Goal: Task Accomplishment & Management: Manage account settings

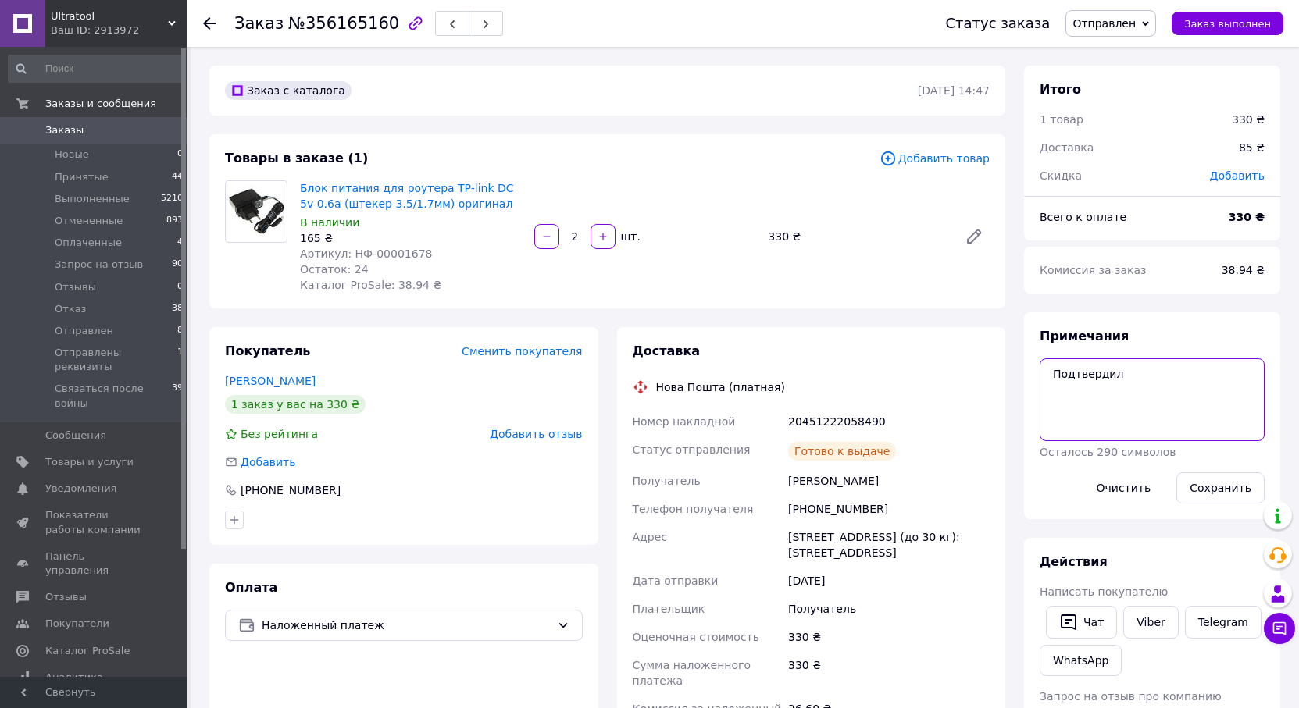
click at [1217, 380] on textarea "Подтвердил" at bounding box center [1151, 399] width 225 height 83
type textarea "Подтвердил/ Платное хранение с 16,08,25"
click at [1224, 488] on button "Сохранить" at bounding box center [1220, 487] width 88 height 31
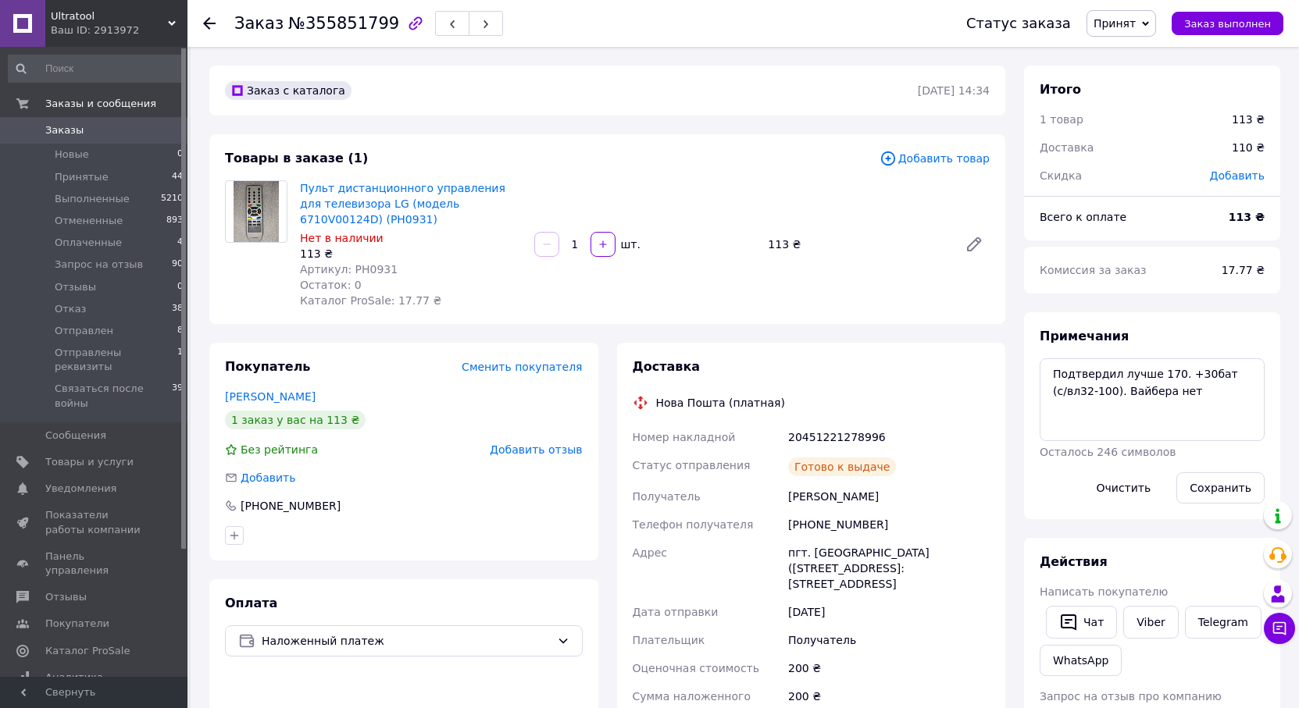
click at [1134, 23] on span "Принят" at bounding box center [1114, 23] width 42 height 12
click at [1164, 134] on li "Отправлен" at bounding box center [1158, 130] width 143 height 23
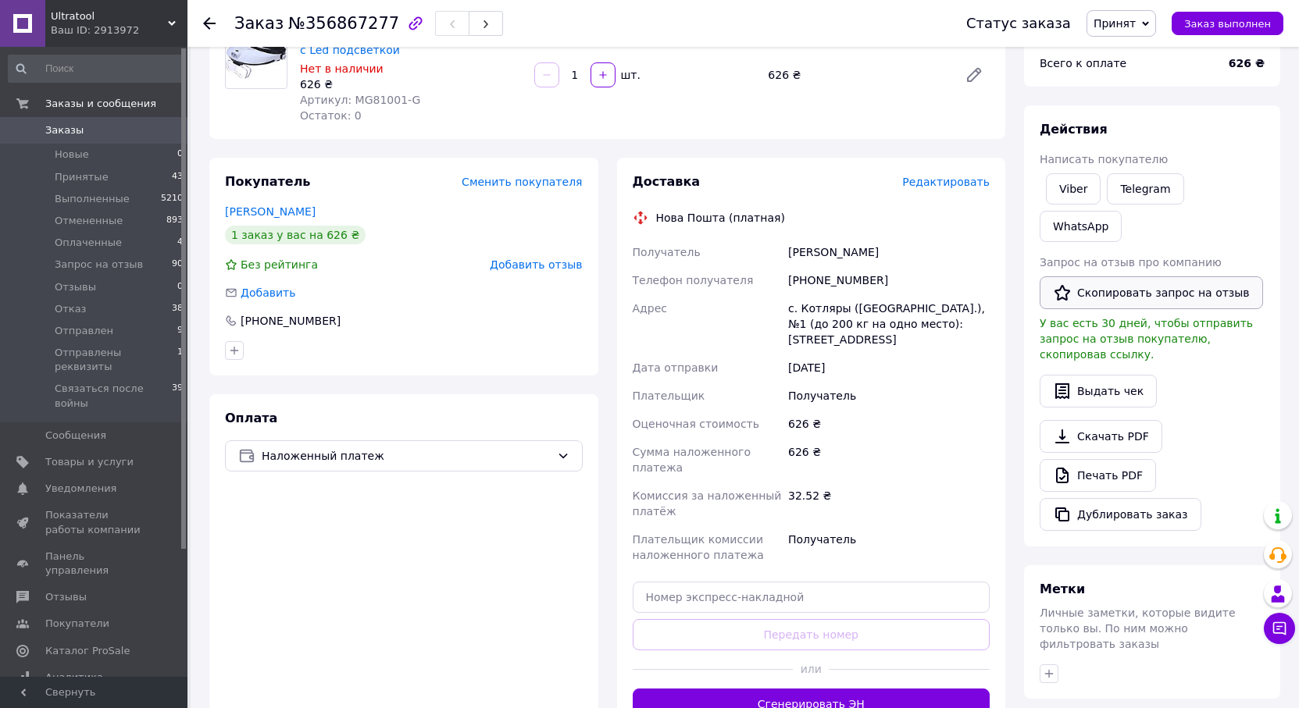
scroll to position [320, 0]
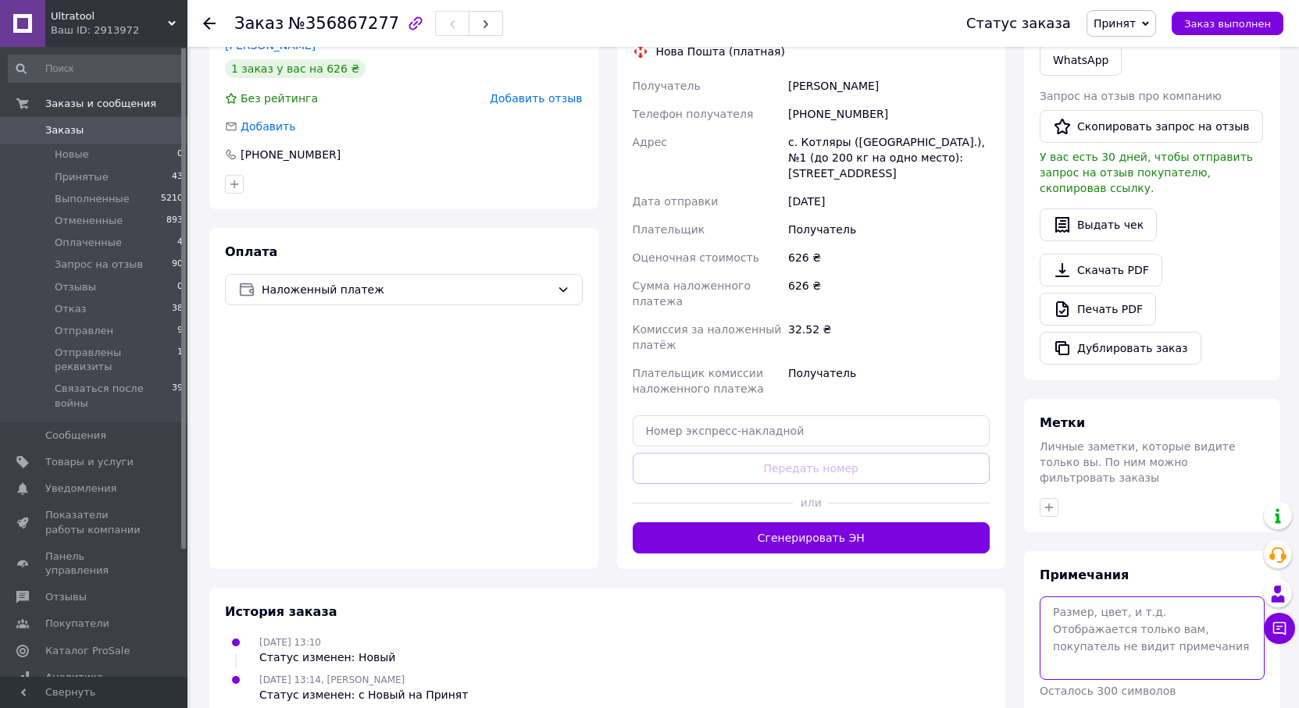
click at [1118, 597] on textarea at bounding box center [1151, 638] width 225 height 83
type textarea "+45 бат"
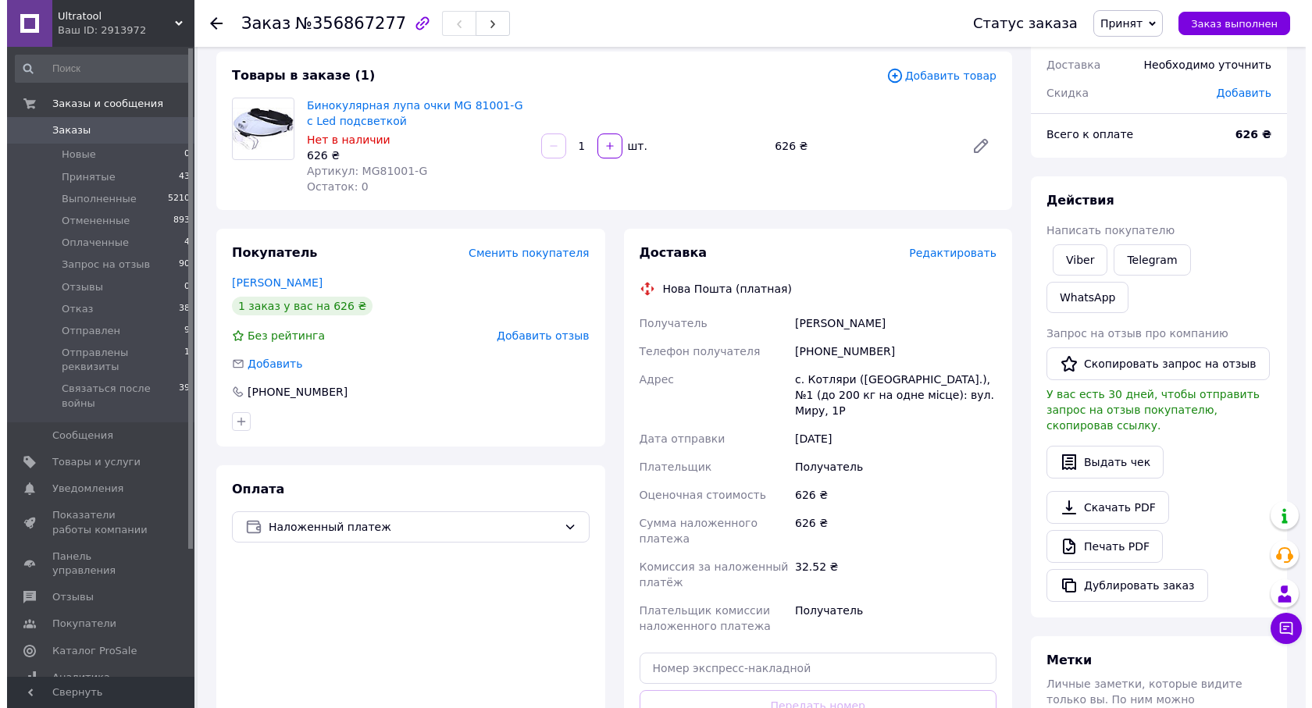
scroll to position [156, 0]
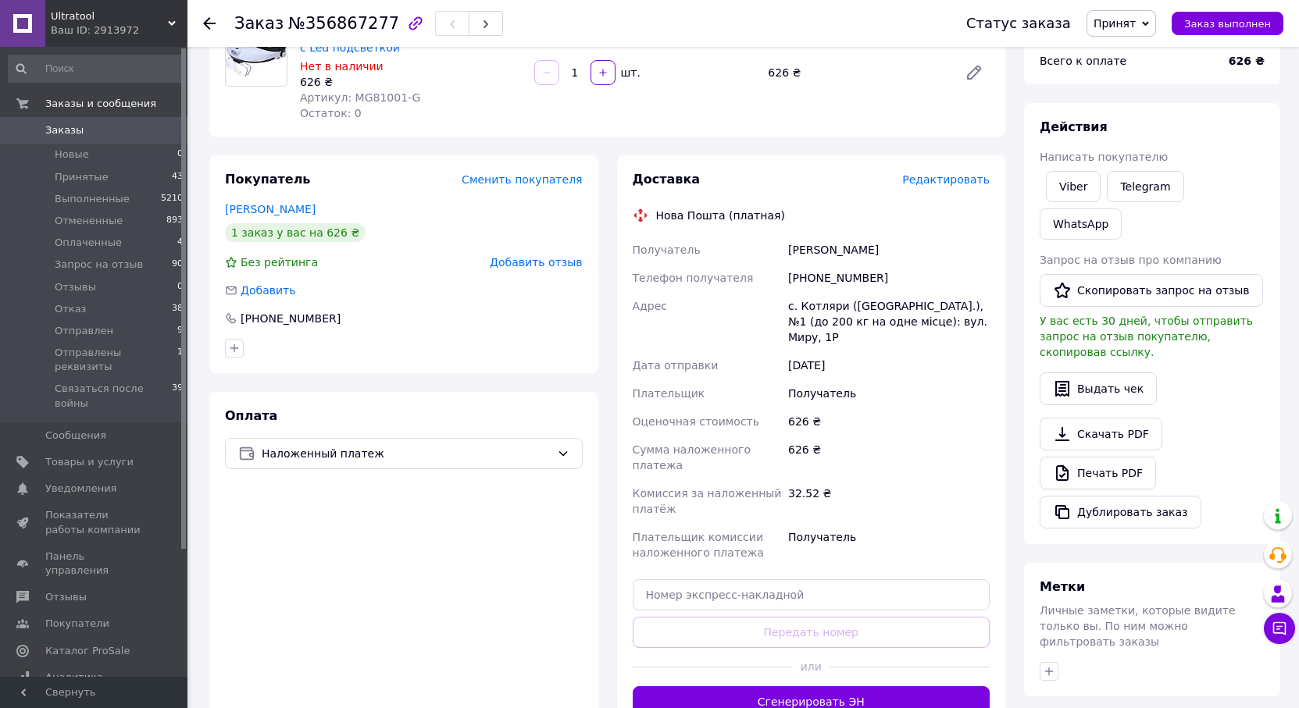
click at [930, 176] on span "Редактировать" at bounding box center [945, 179] width 87 height 12
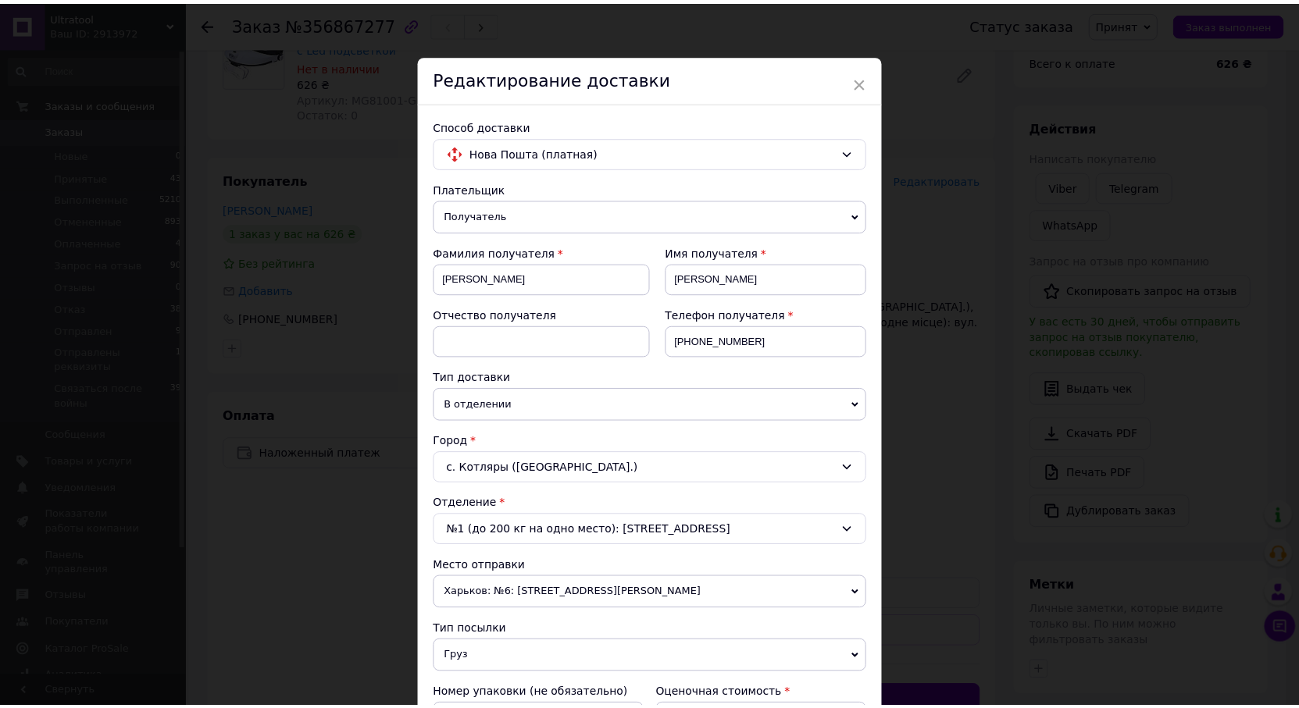
scroll to position [469, 0]
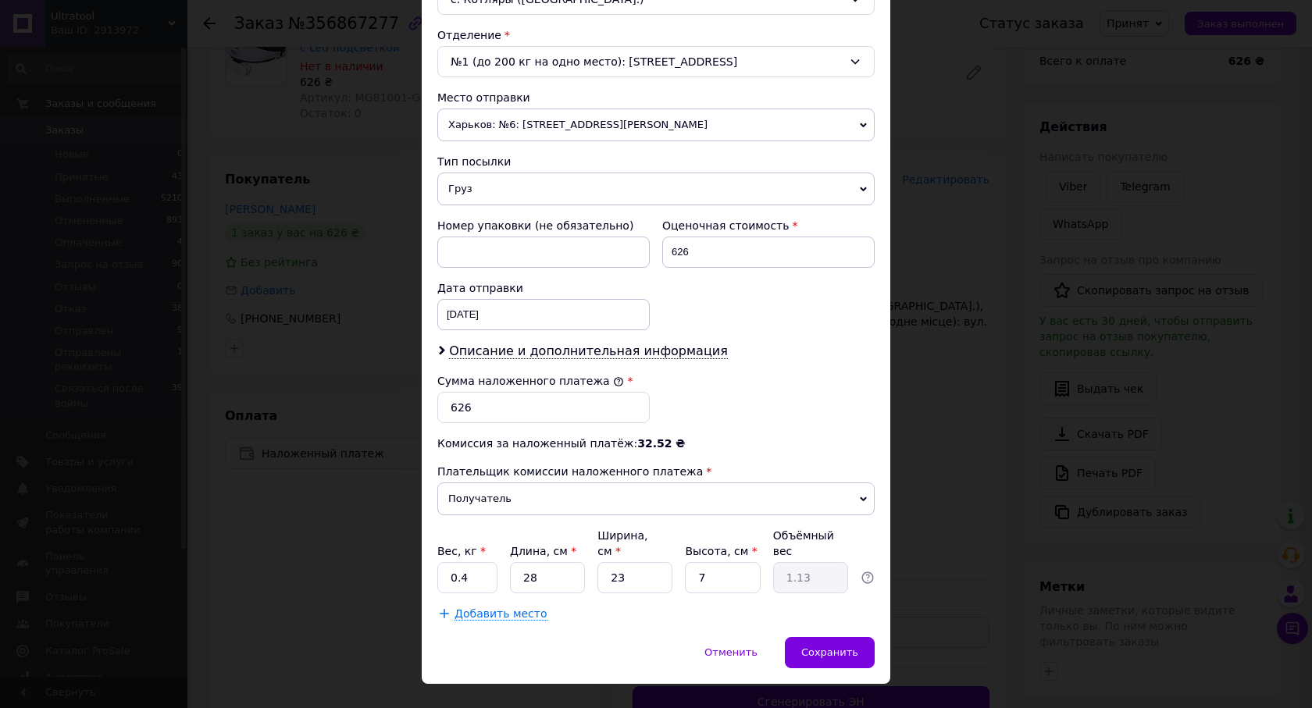
click at [503, 125] on span "Харьков: №6: [STREET_ADDRESS][PERSON_NAME]" at bounding box center [655, 125] width 437 height 33
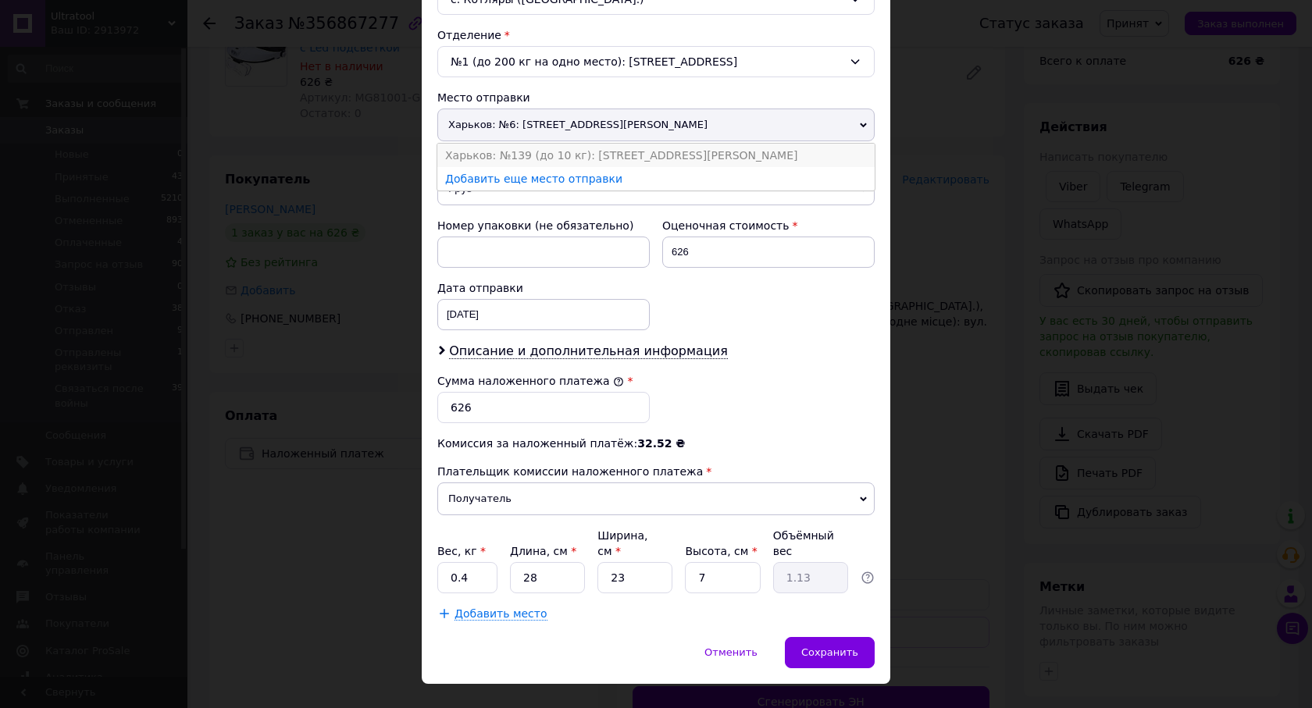
click at [513, 151] on li "Харьков: №139 (до 10 кг): [STREET_ADDRESS][PERSON_NAME]" at bounding box center [655, 155] width 437 height 23
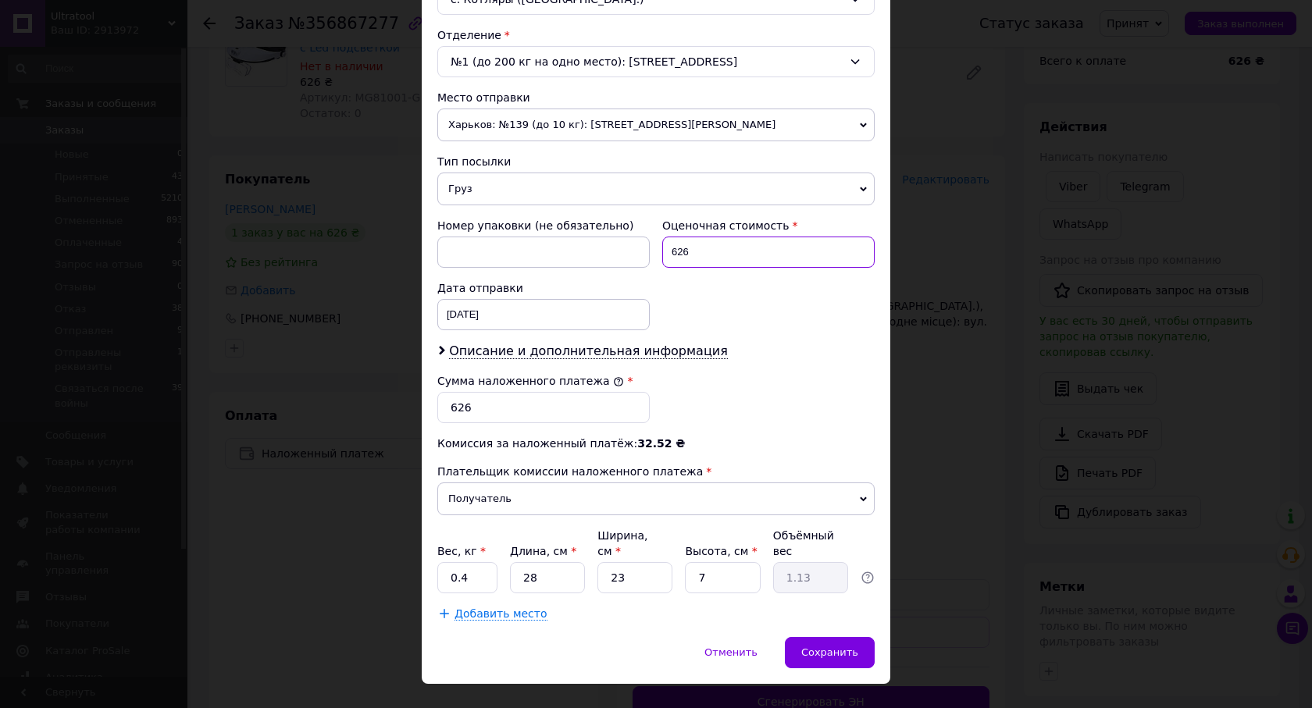
click at [683, 255] on input "626" at bounding box center [768, 252] width 212 height 31
click at [675, 254] on input "621" at bounding box center [768, 252] width 212 height 31
type input "671"
drag, startPoint x: 476, startPoint y: 408, endPoint x: 457, endPoint y: 414, distance: 19.8
click at [457, 414] on input "626" at bounding box center [543, 407] width 212 height 31
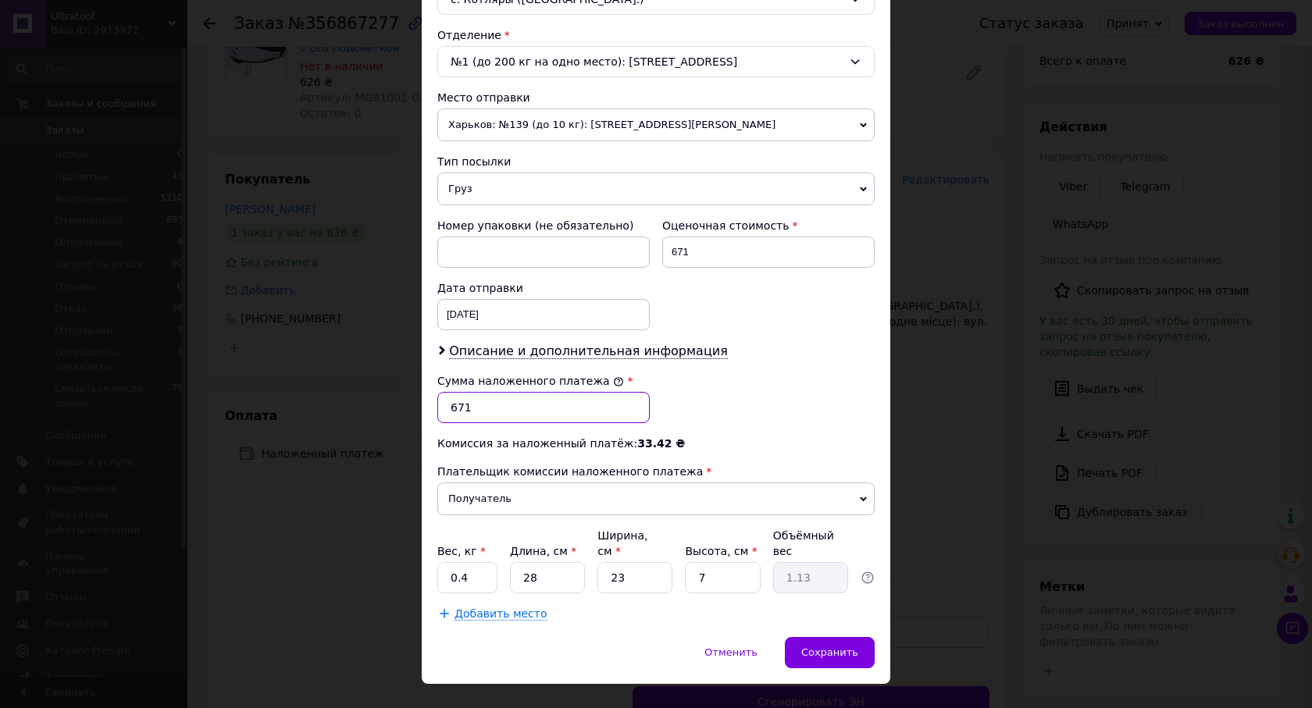
type input "671"
drag, startPoint x: 689, startPoint y: 252, endPoint x: 676, endPoint y: 255, distance: 12.9
click at [676, 255] on input "671" at bounding box center [768, 252] width 212 height 31
type input "626"
click at [737, 311] on div "Номер упаковки (не обязательно) Оценочная стоимость 626 Дата отправки 12.08.202…" at bounding box center [656, 274] width 450 height 125
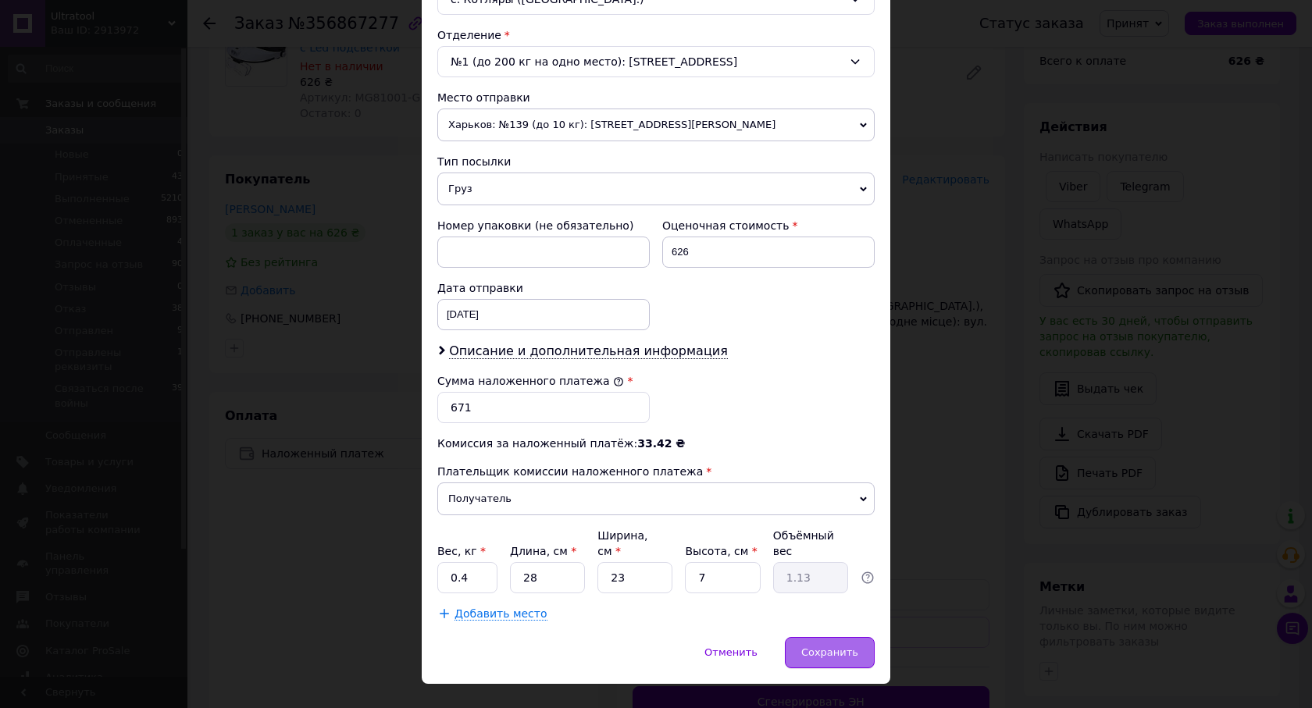
click at [829, 647] on span "Сохранить" at bounding box center [829, 653] width 57 height 12
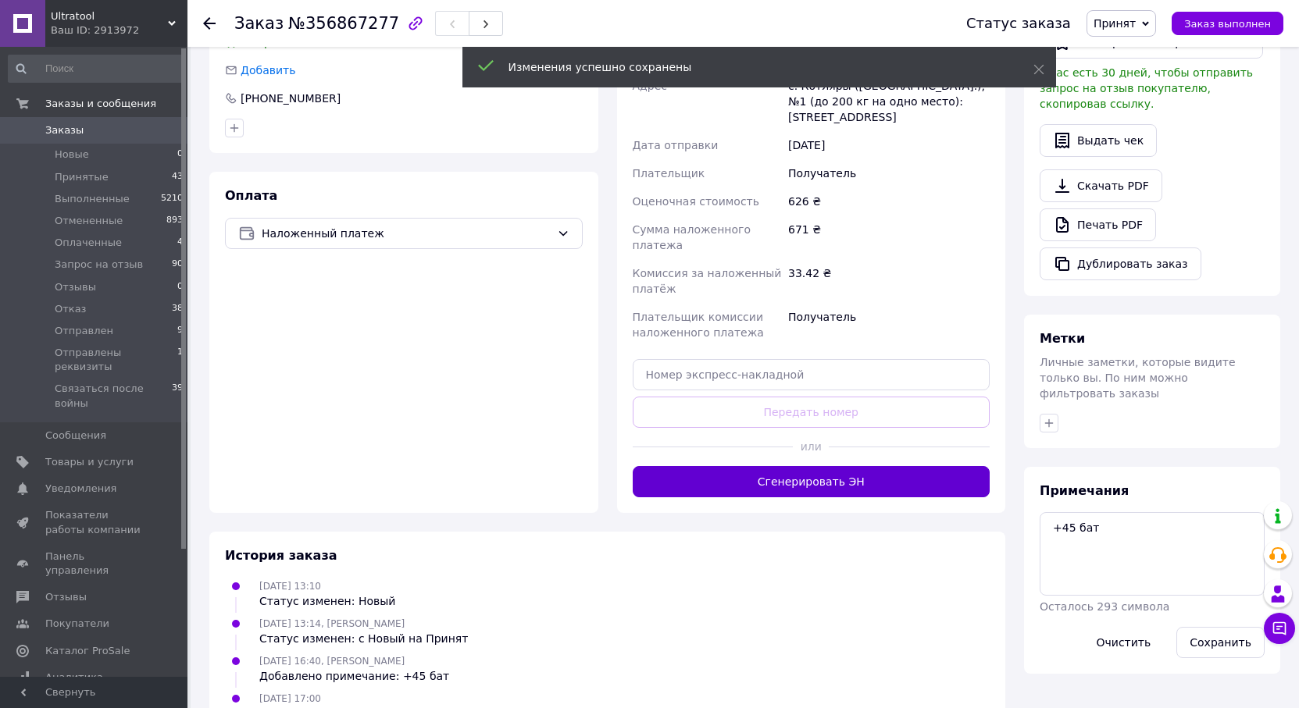
scroll to position [390, 0]
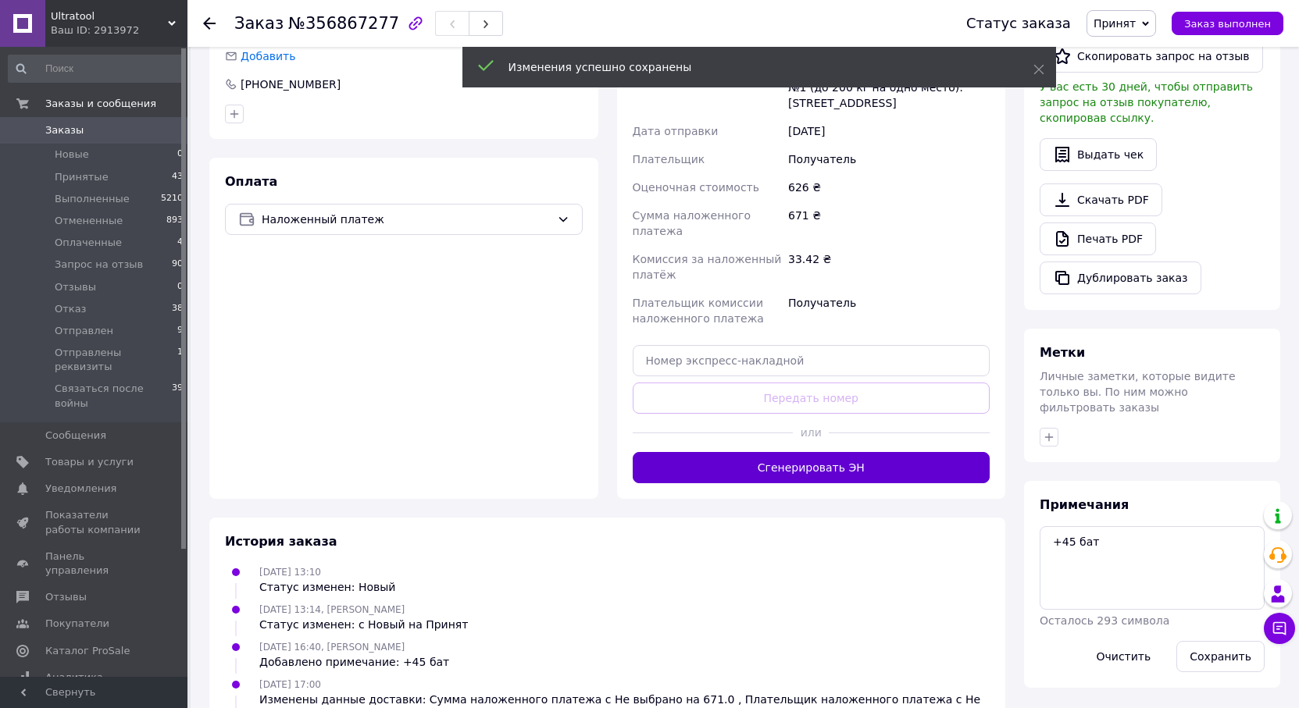
click at [905, 452] on button "Сгенерировать ЭН" at bounding box center [812, 467] width 358 height 31
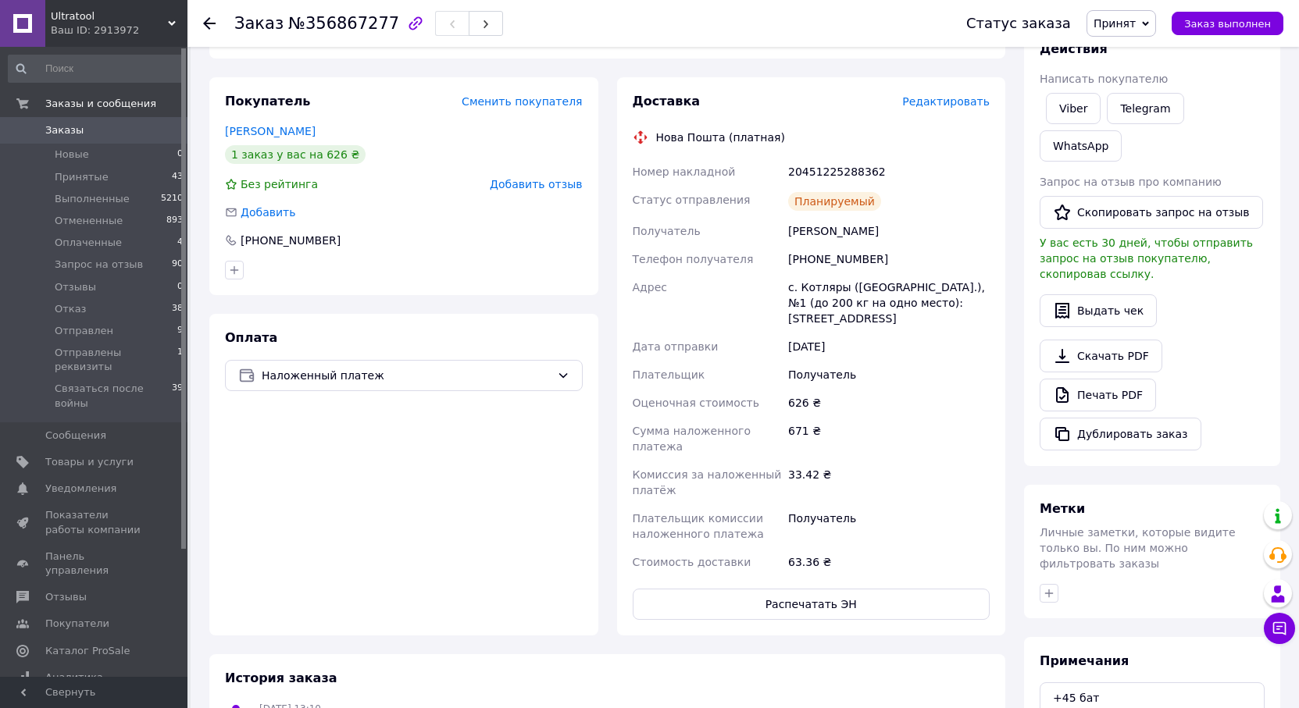
scroll to position [0, 0]
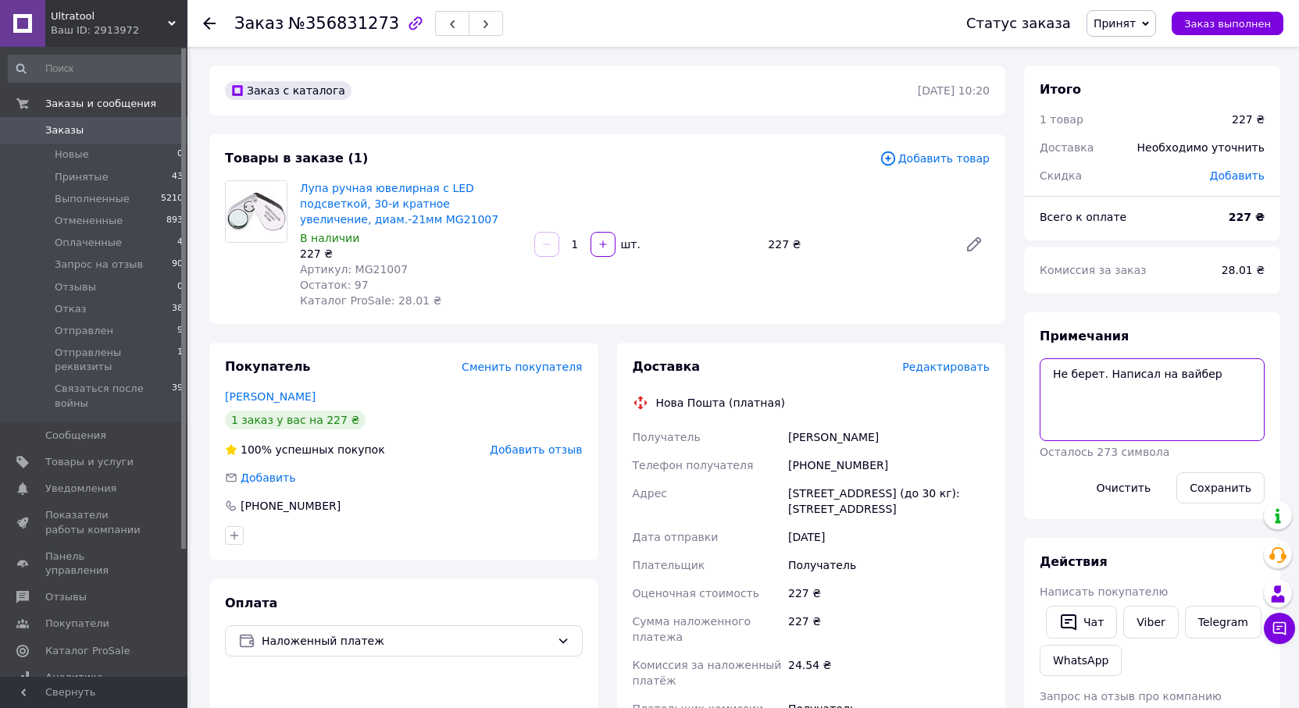
click at [1217, 378] on textarea "Не берет. Написал на вайбер" at bounding box center [1151, 399] width 225 height 83
type textarea "Не берет. Написал на вайбер. Подтвердил"
click at [1221, 494] on button "Сохранить" at bounding box center [1220, 487] width 88 height 31
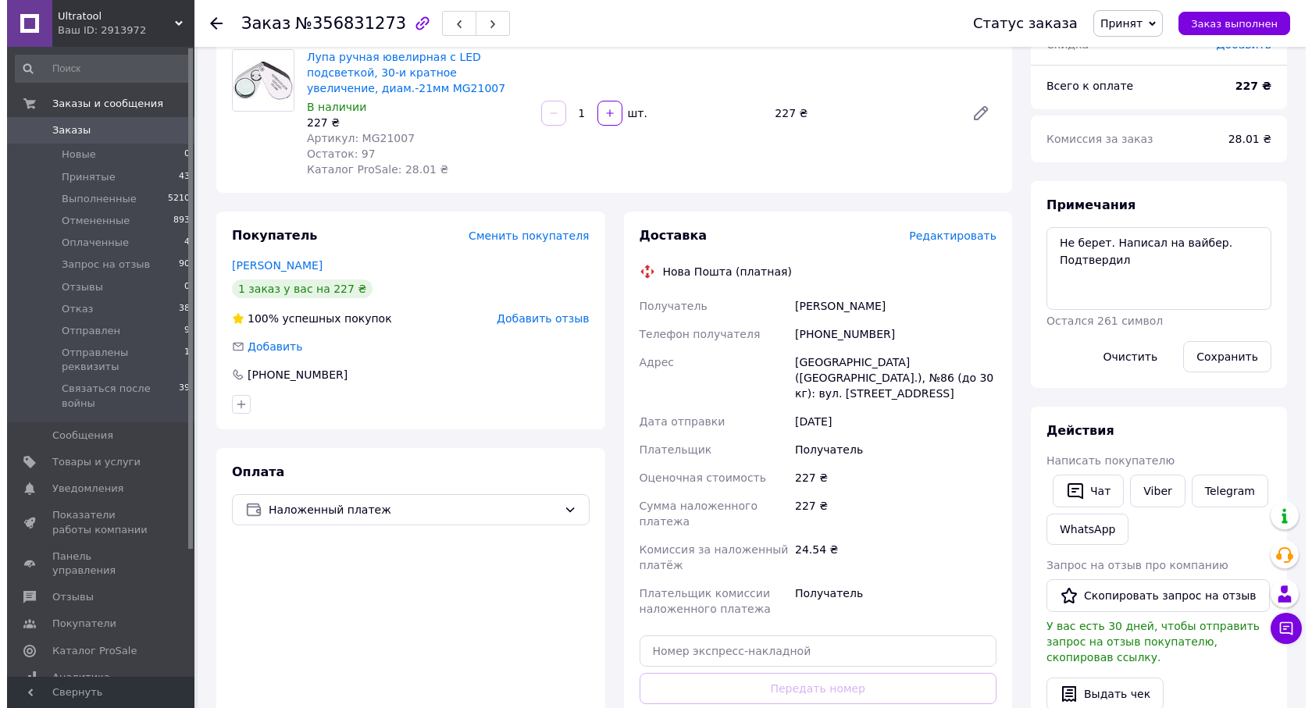
scroll to position [156, 0]
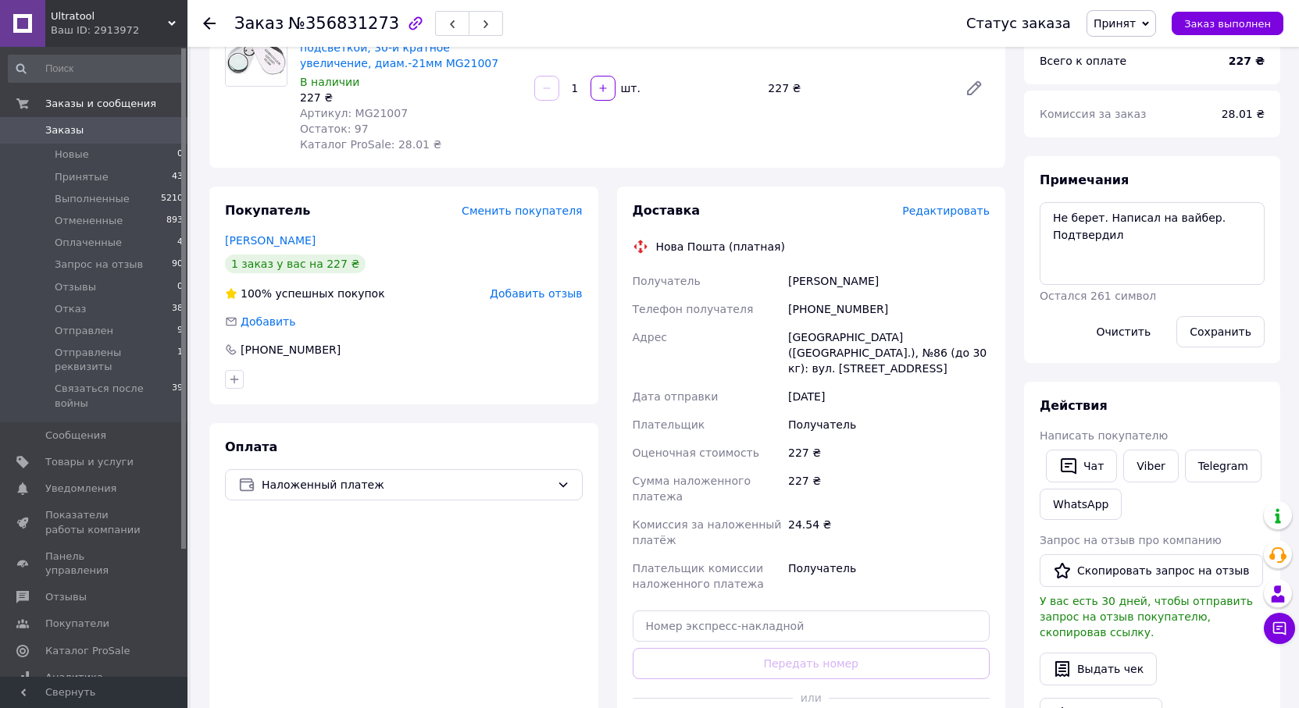
click at [946, 213] on span "Редактировать" at bounding box center [945, 211] width 87 height 12
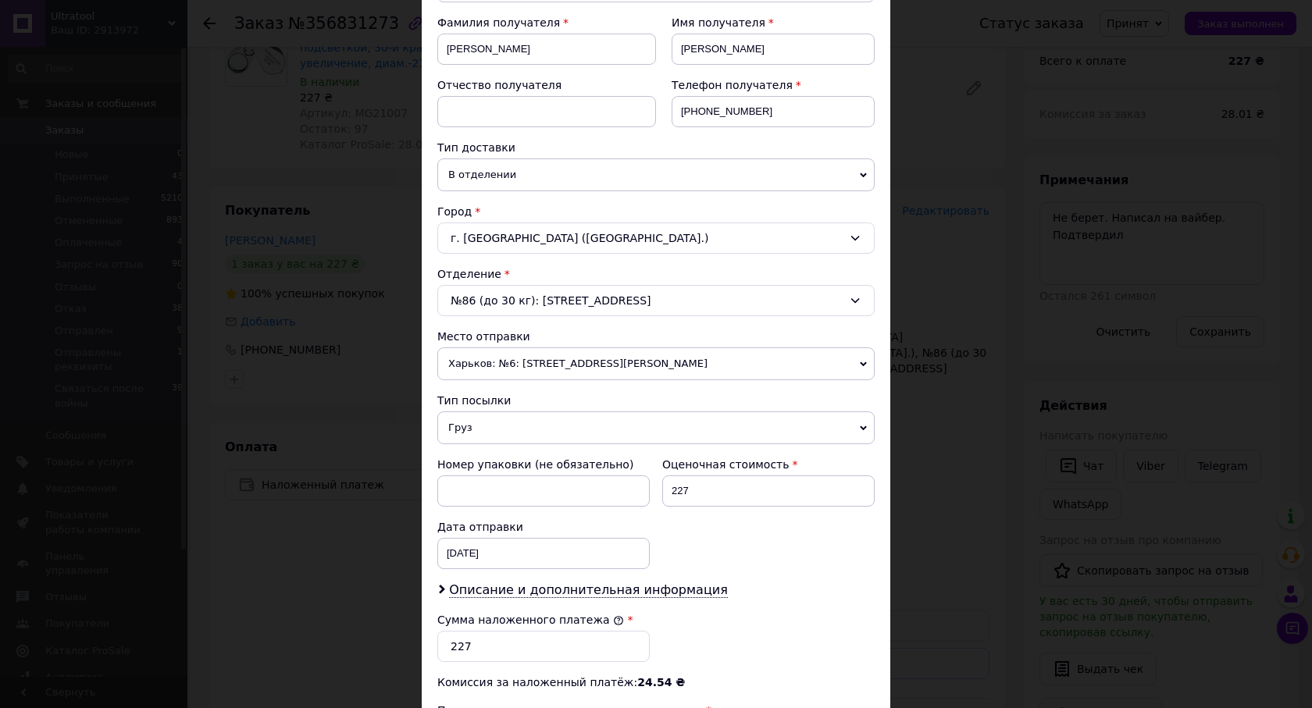
scroll to position [234, 0]
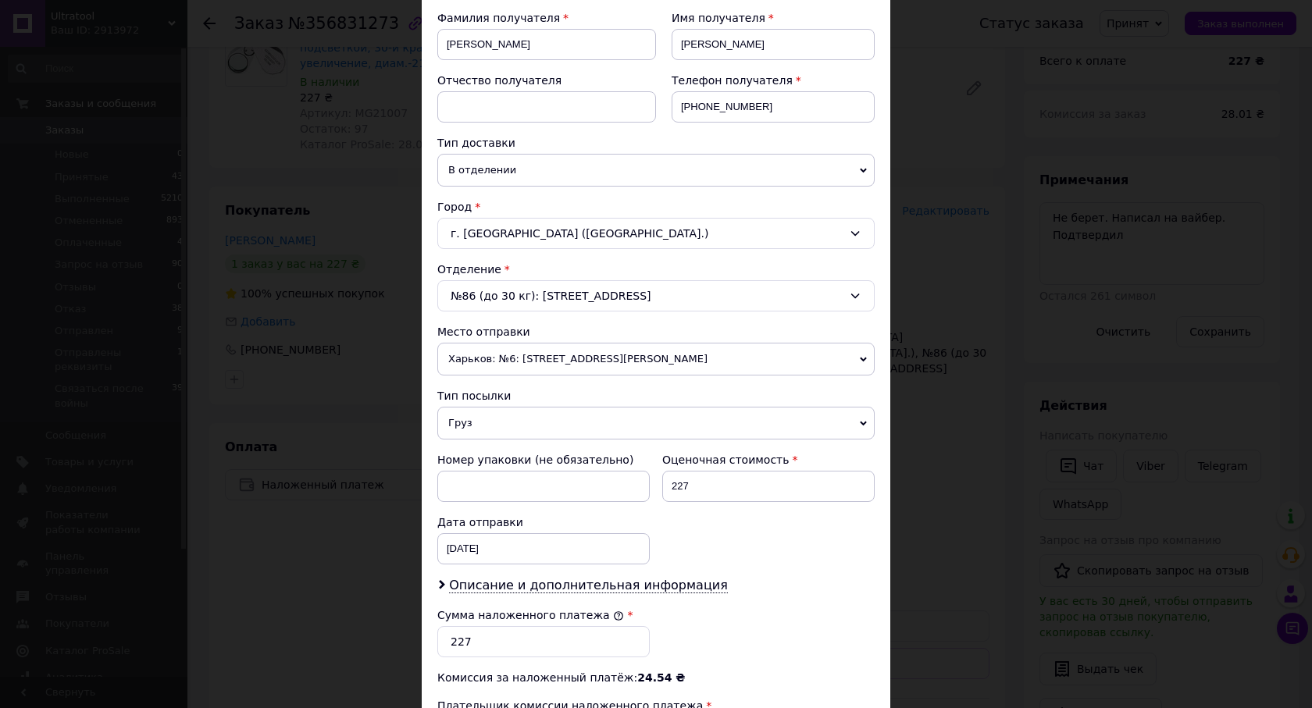
click at [588, 352] on span "Харьков: №6: ул. Академика Павлова, 120" at bounding box center [655, 359] width 437 height 33
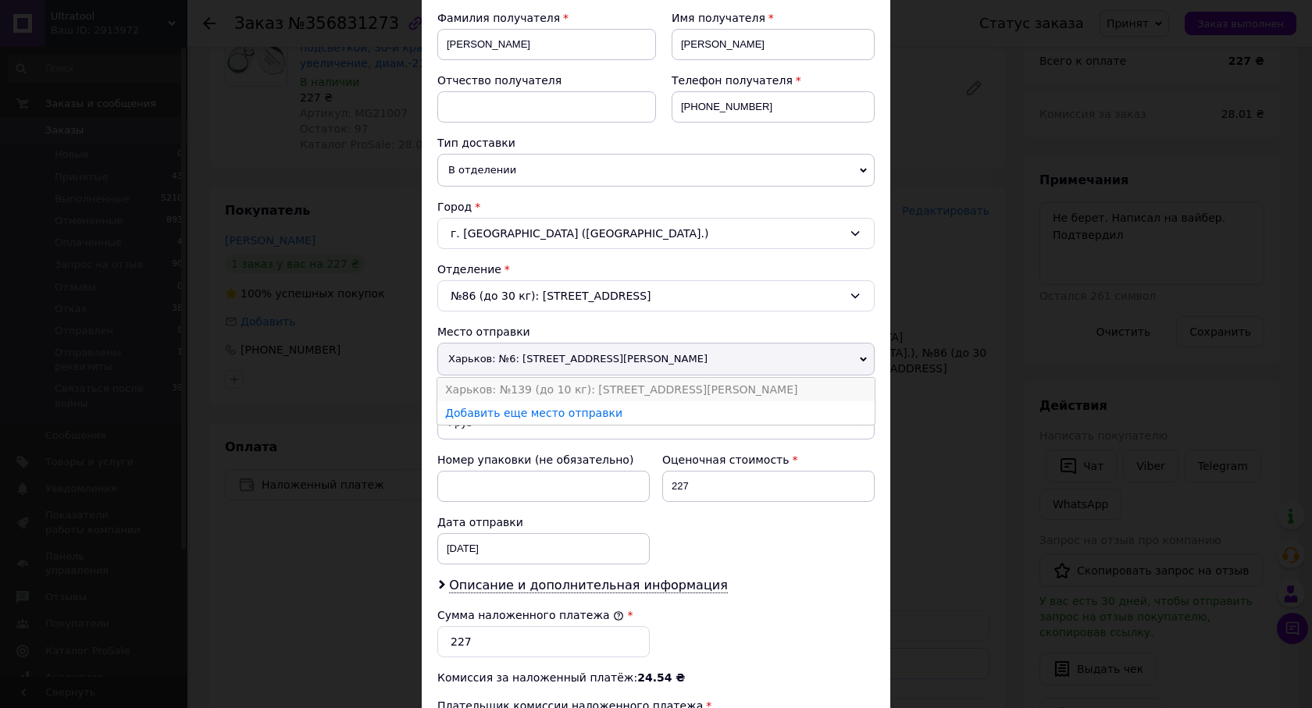
click at [533, 388] on li "Харьков: №139 (до 10 кг): ул. Академика Павлова, 140-Л" at bounding box center [655, 389] width 437 height 23
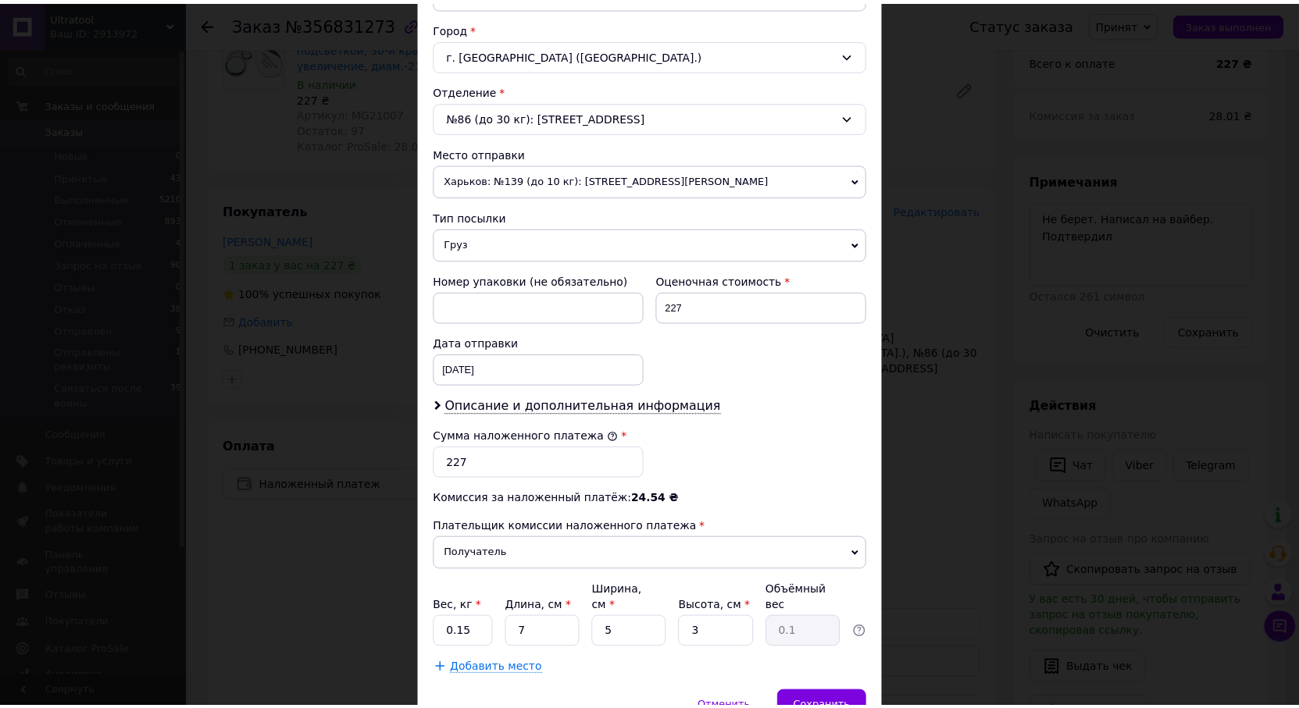
scroll to position [469, 0]
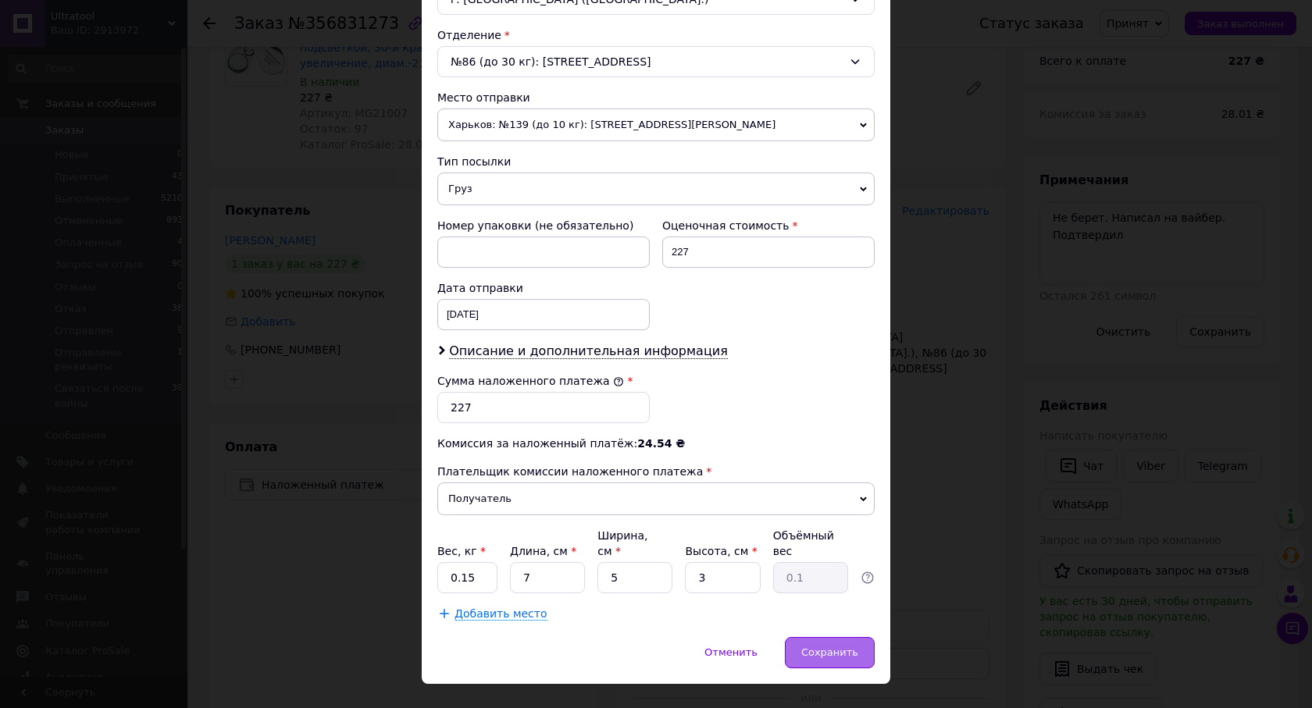
click at [805, 638] on div "Сохранить" at bounding box center [830, 652] width 90 height 31
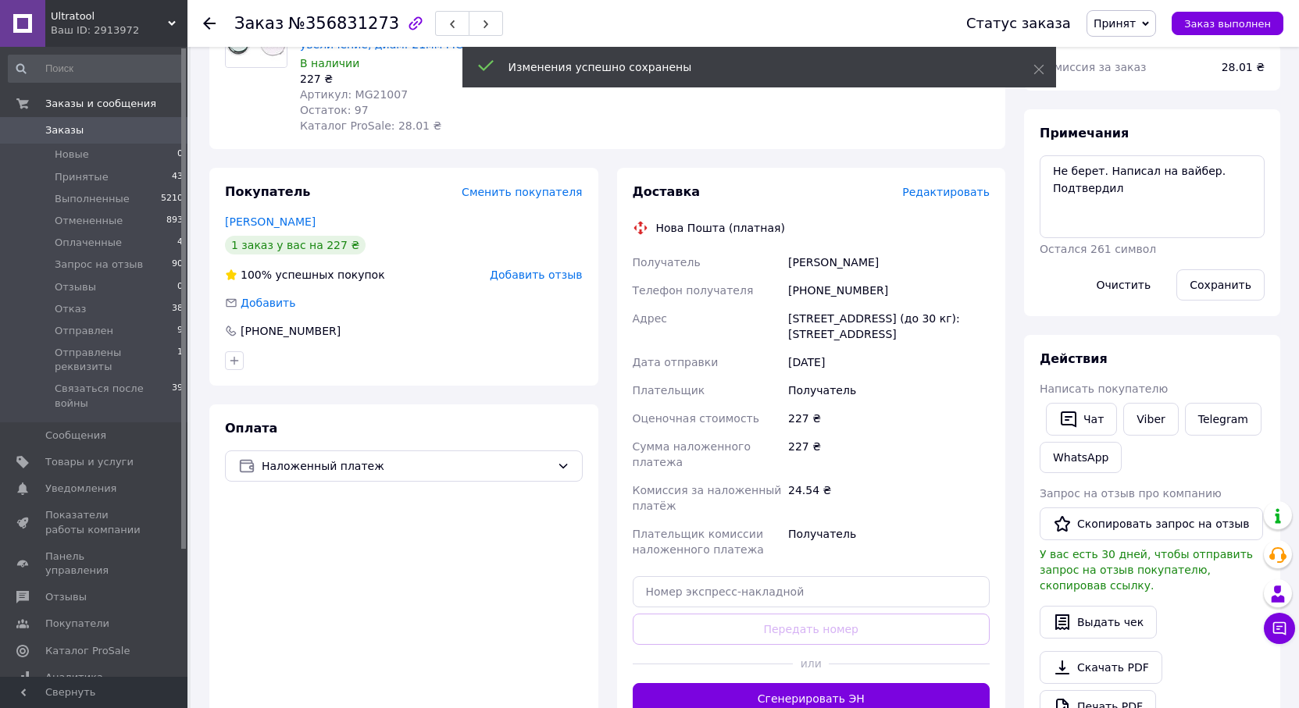
scroll to position [312, 0]
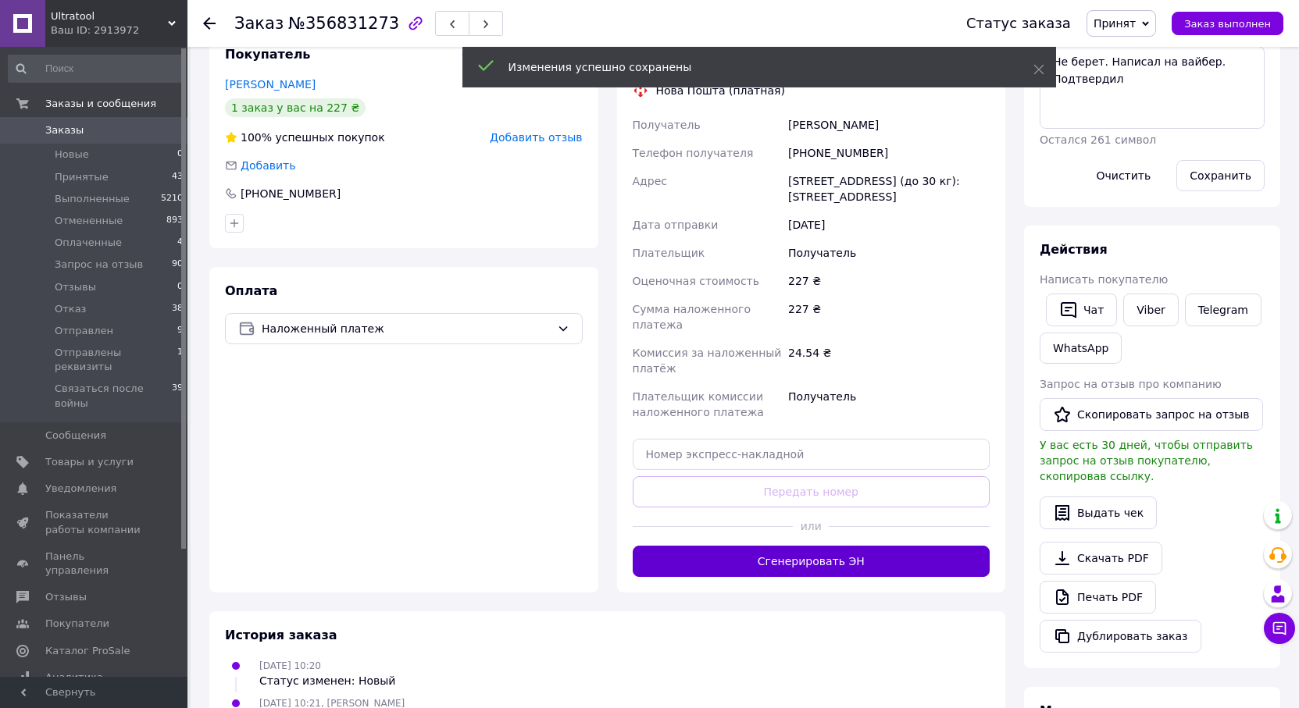
click at [867, 546] on button "Сгенерировать ЭН" at bounding box center [812, 561] width 358 height 31
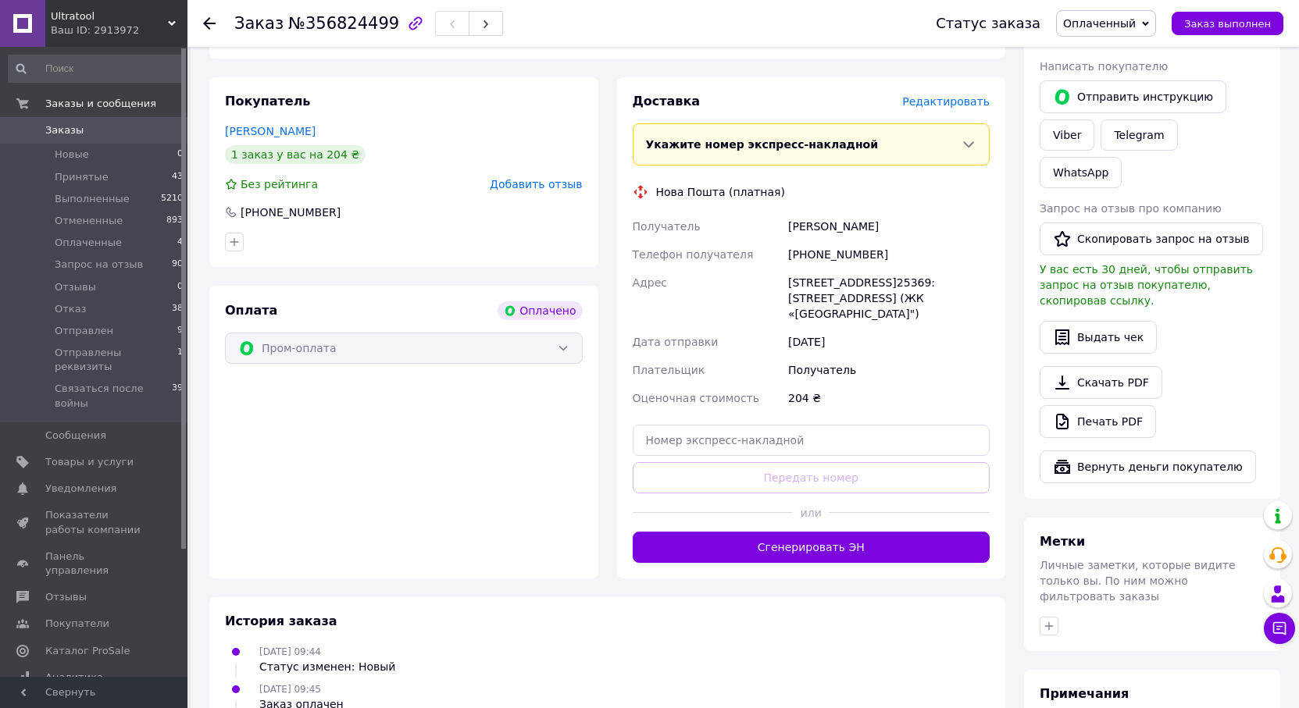
scroll to position [741, 0]
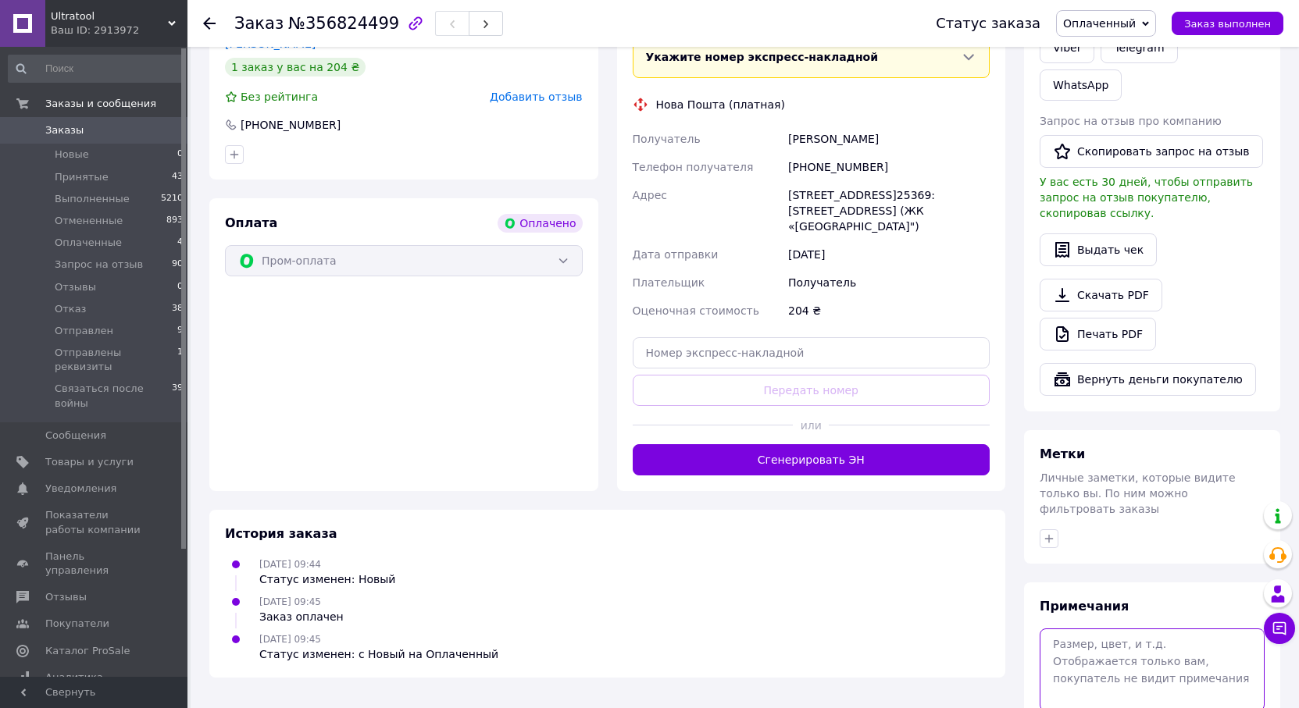
click at [1122, 629] on textarea at bounding box center [1151, 670] width 225 height 83
type textarea "не подтверждал"
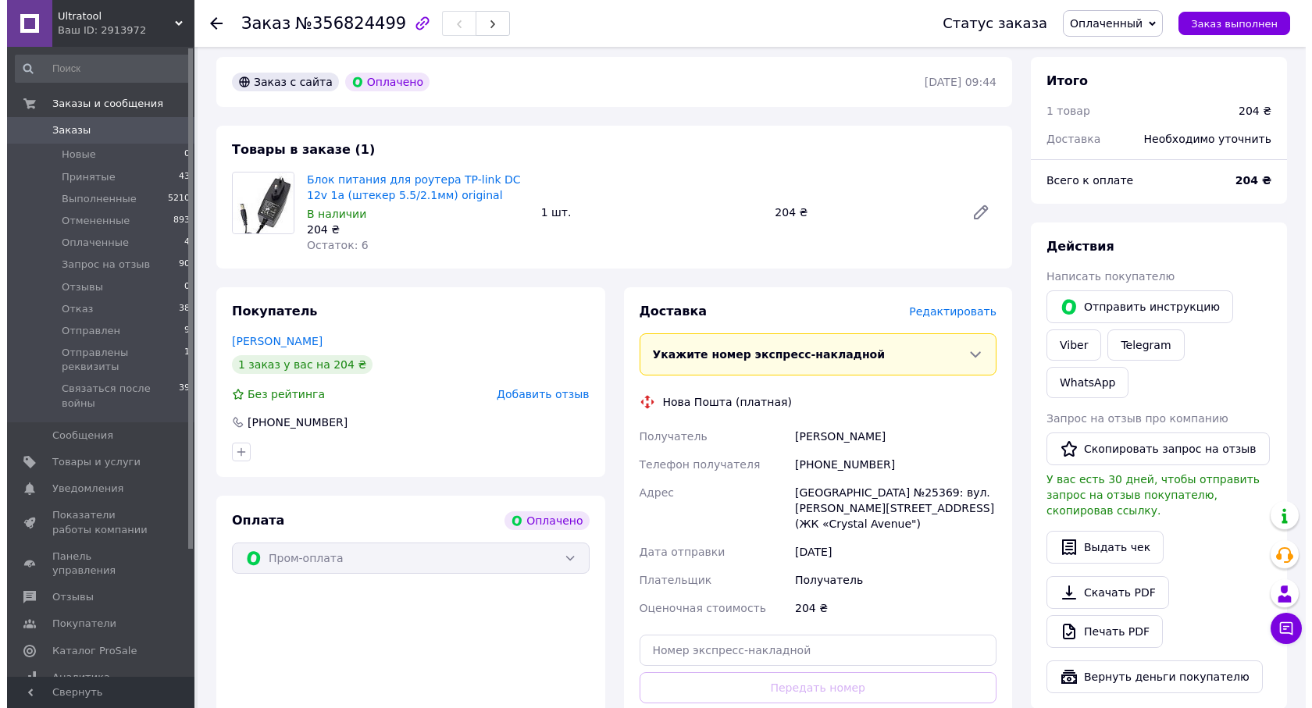
scroll to position [429, 0]
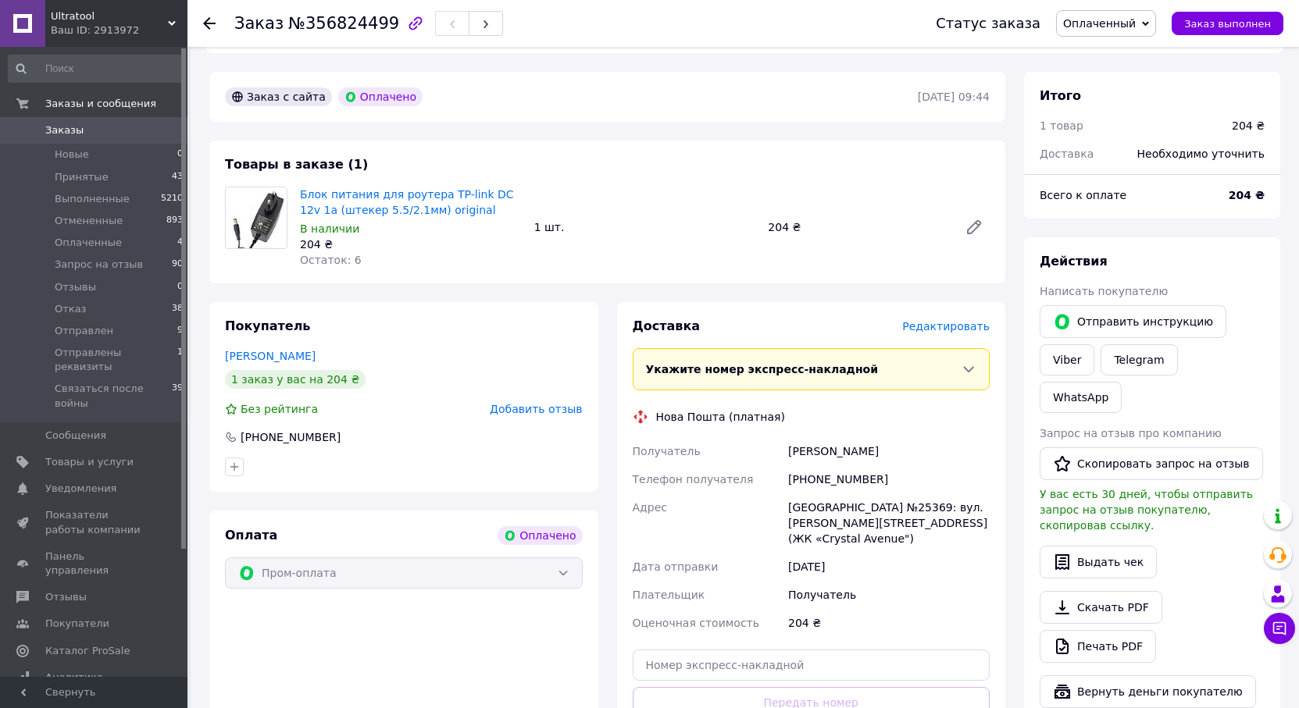
click at [935, 320] on span "Редактировать" at bounding box center [945, 326] width 87 height 12
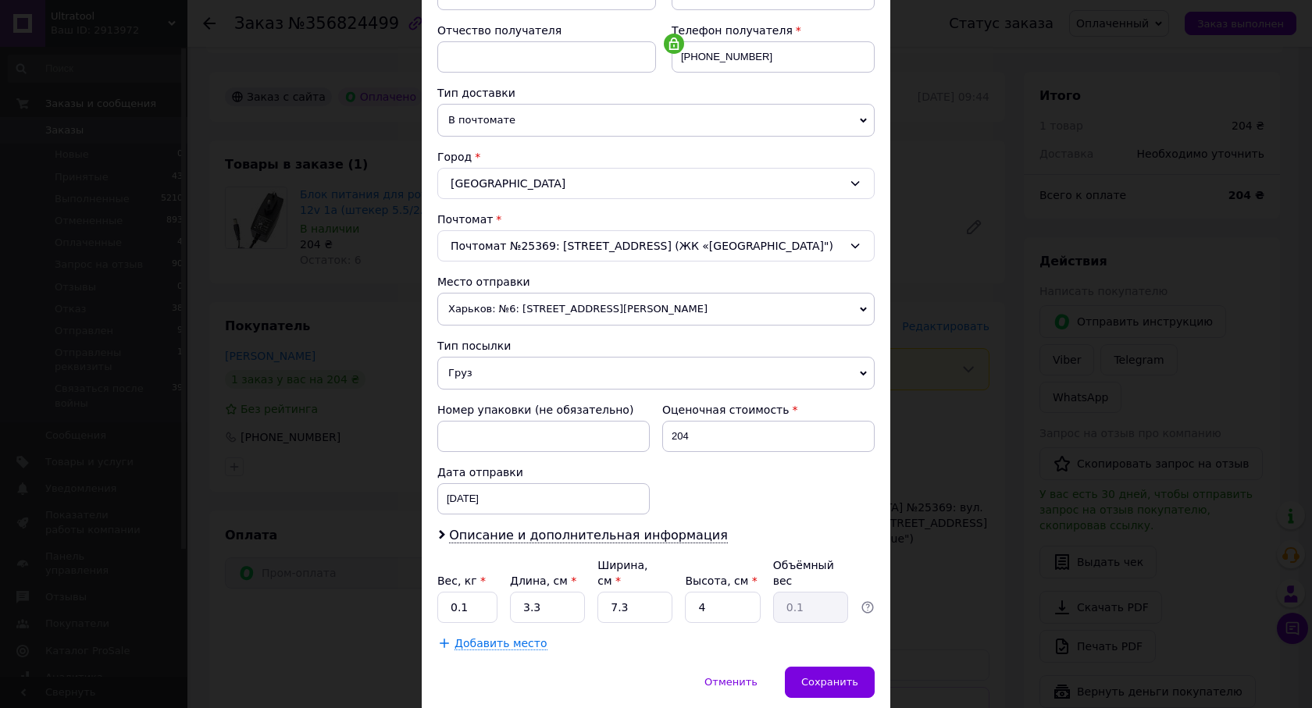
scroll to position [312, 0]
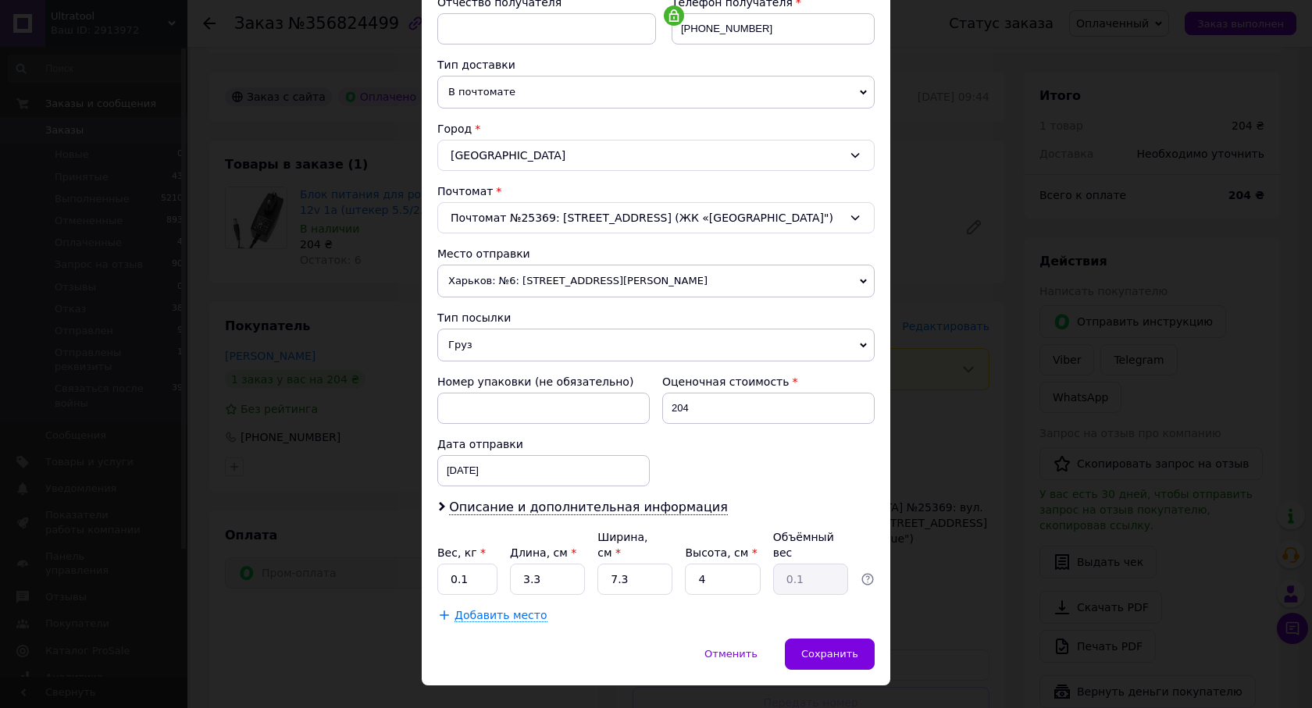
click at [577, 272] on span "Харьков: №6: [STREET_ADDRESS][PERSON_NAME]" at bounding box center [655, 281] width 437 height 33
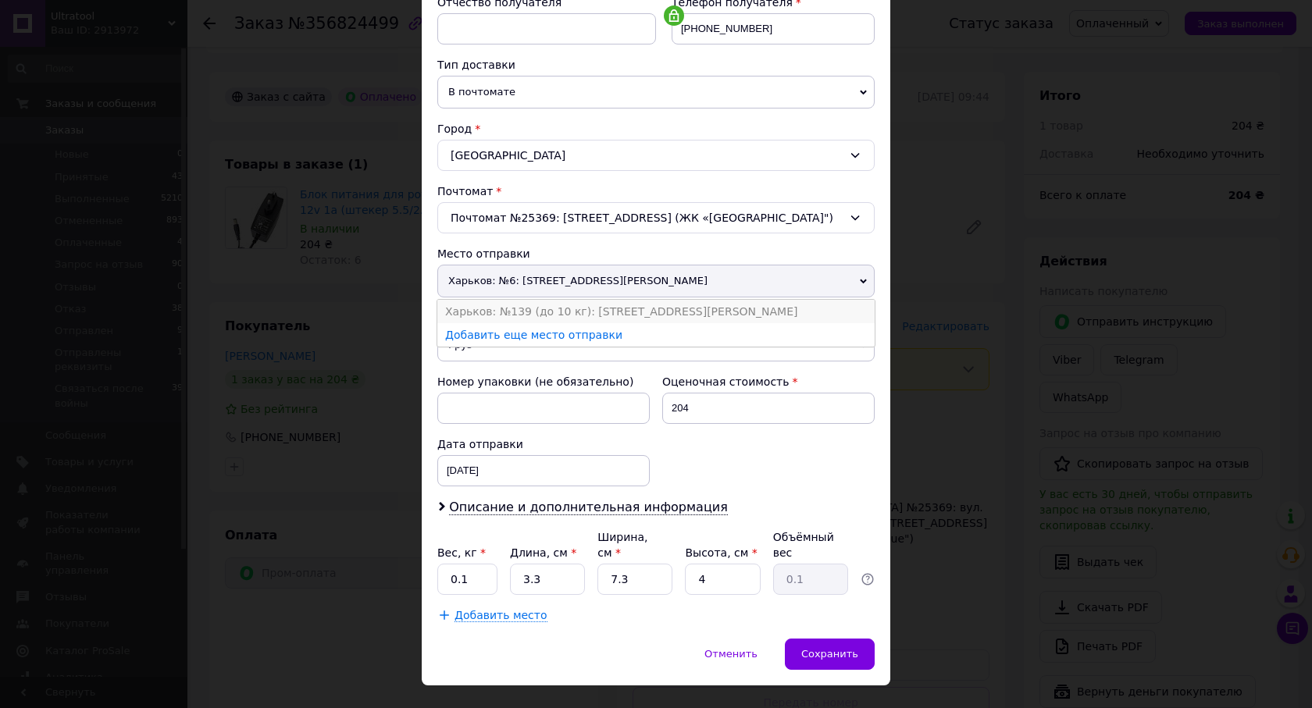
click at [561, 306] on li "Харьков: №139 (до 10 кг): [STREET_ADDRESS][PERSON_NAME]" at bounding box center [655, 311] width 437 height 23
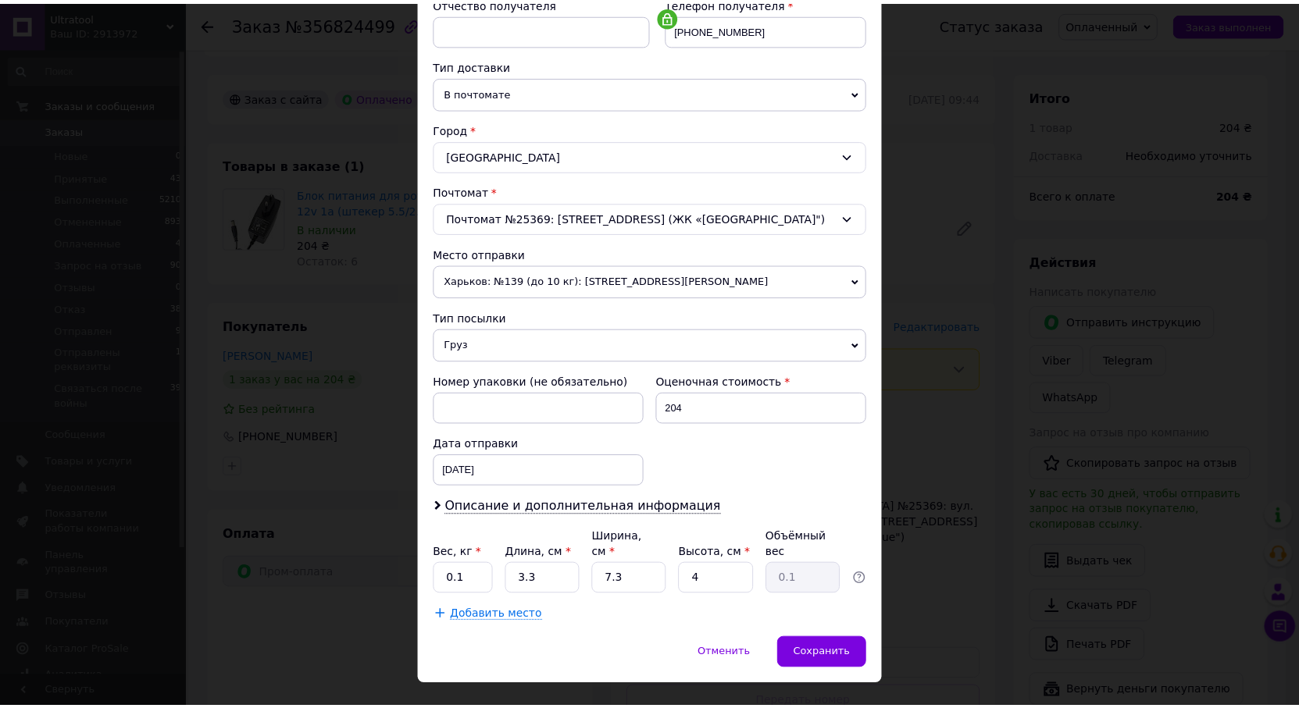
scroll to position [329, 0]
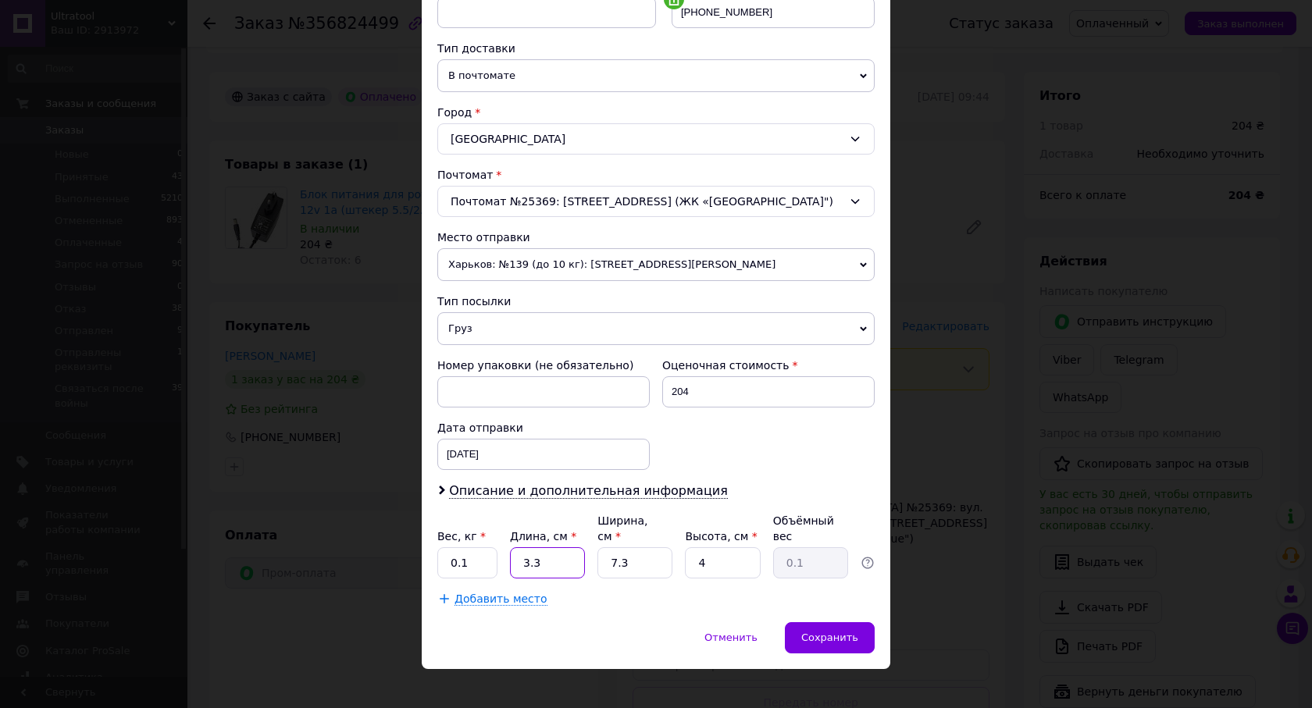
click at [556, 547] on input "3.3" at bounding box center [547, 562] width 75 height 31
type input "10"
click at [641, 547] on input "7.3" at bounding box center [634, 562] width 75 height 31
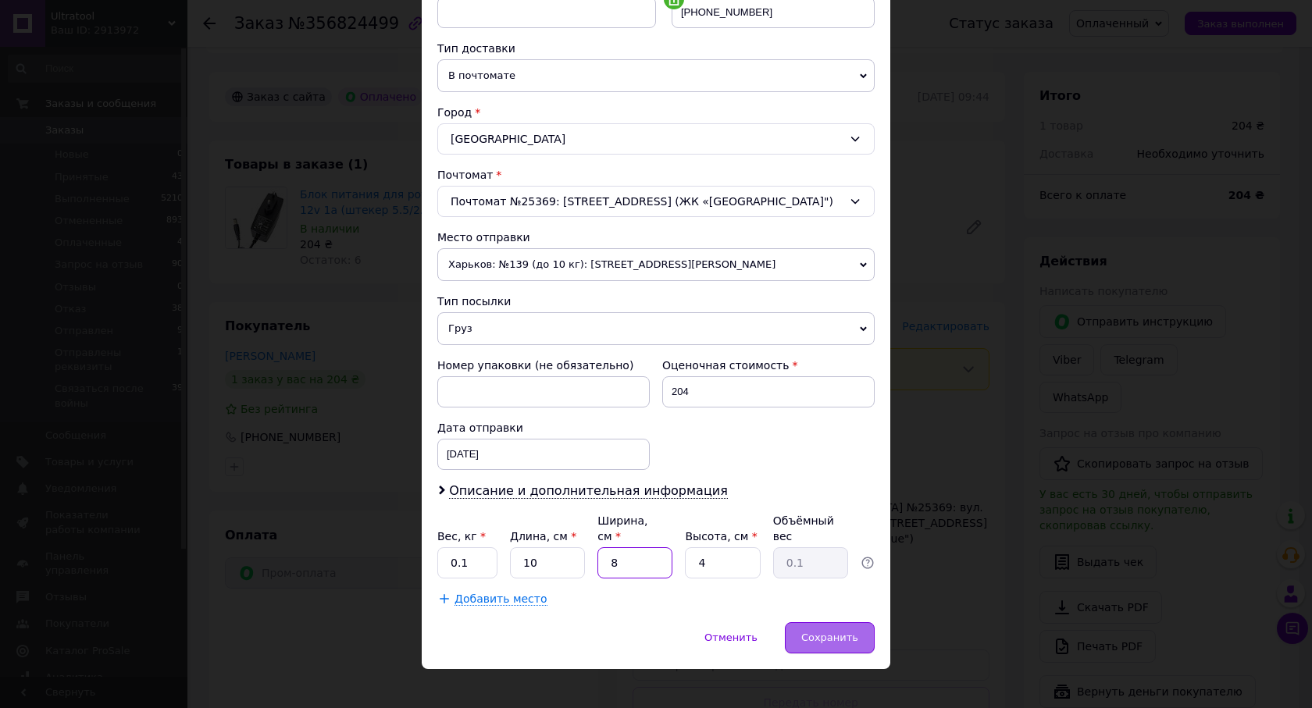
type input "8"
click at [808, 632] on span "Сохранить" at bounding box center [829, 638] width 57 height 12
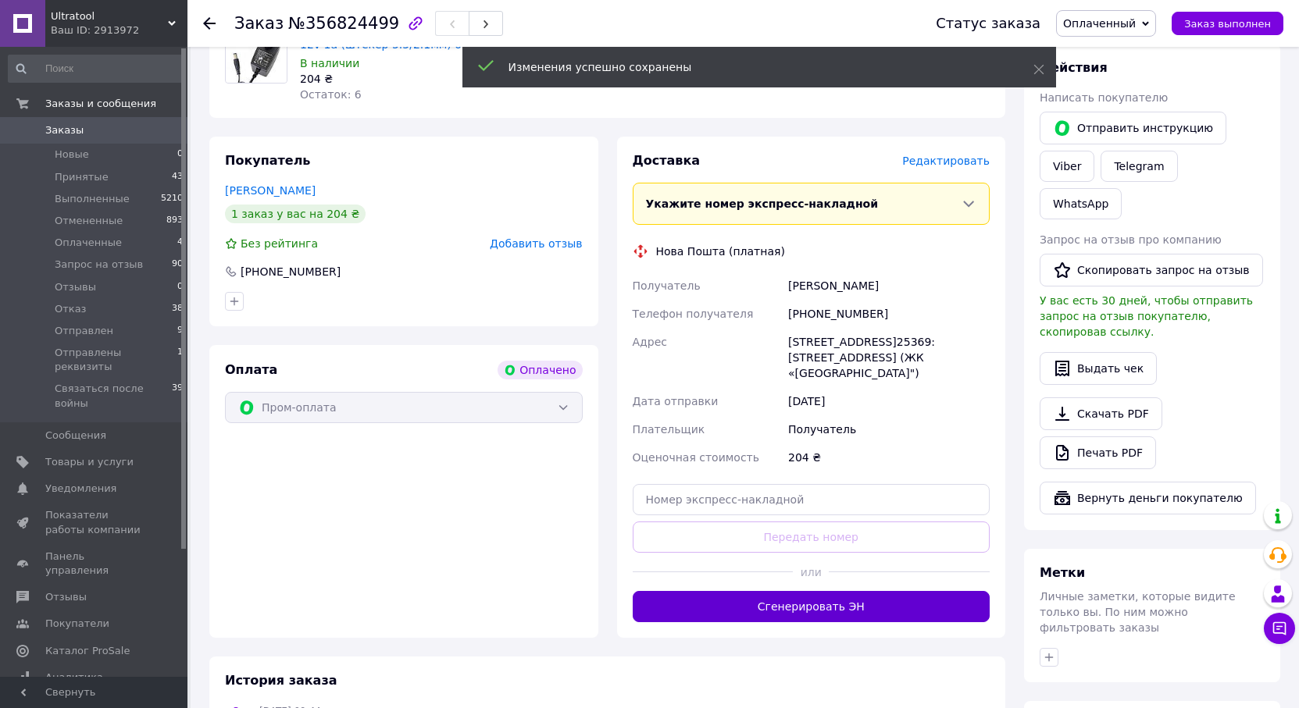
scroll to position [663, 0]
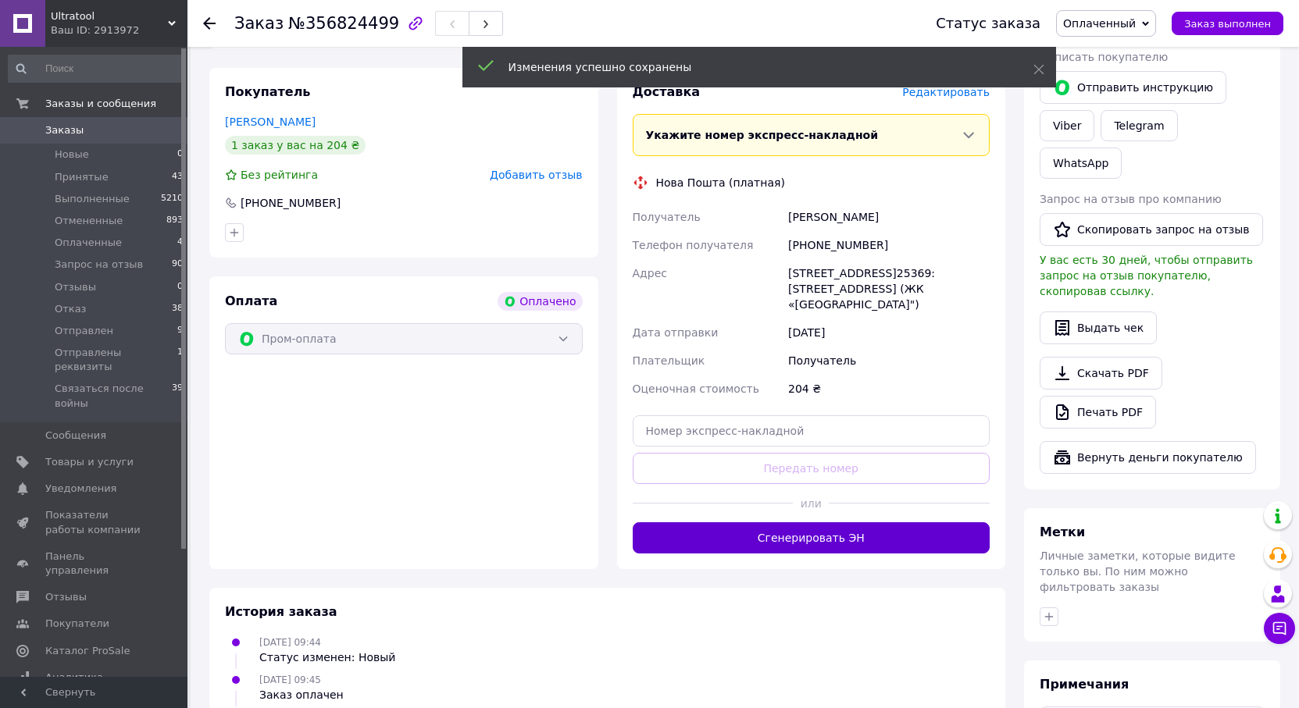
click at [841, 522] on button "Сгенерировать ЭН" at bounding box center [812, 537] width 358 height 31
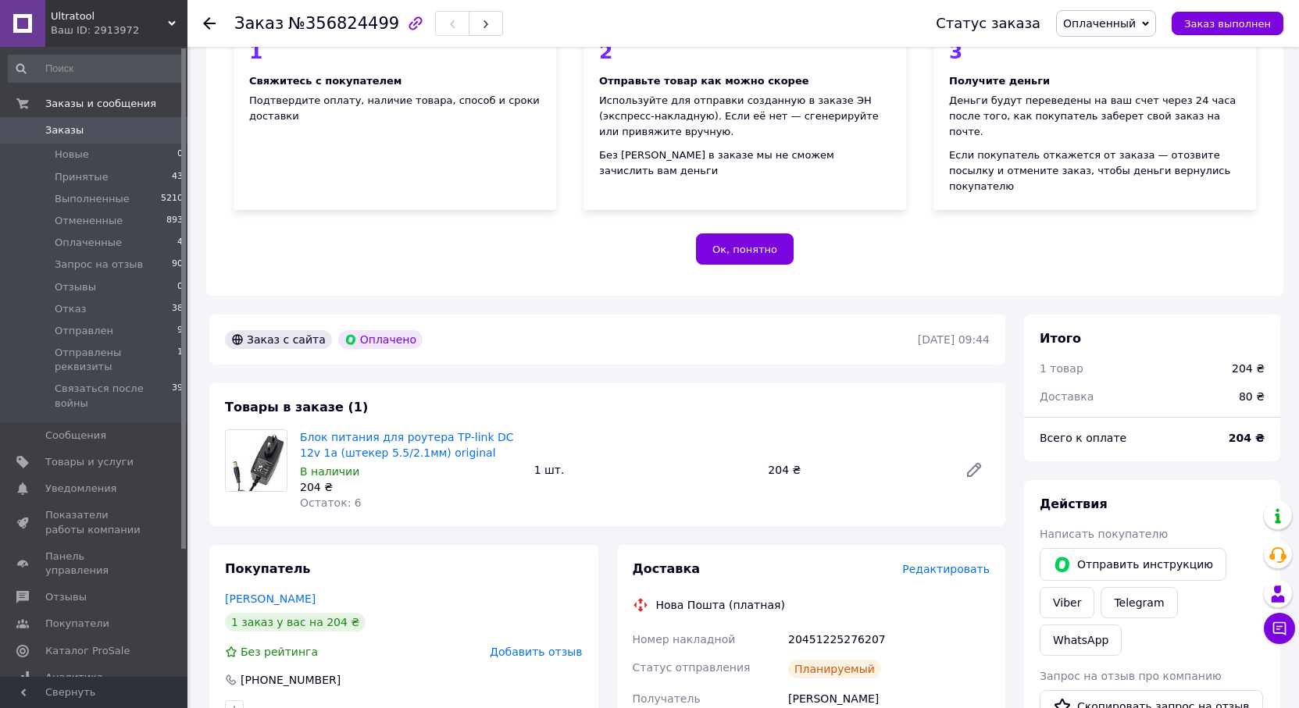
scroll to position [116, 0]
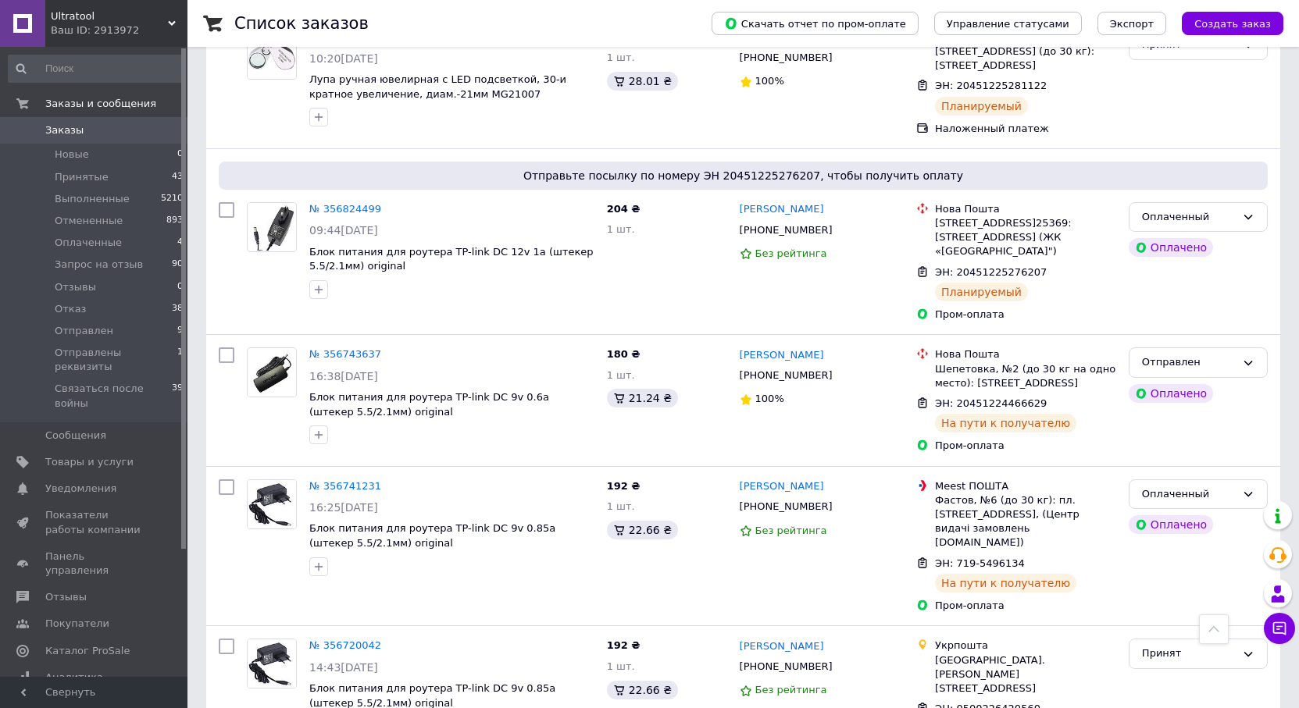
scroll to position [625, 0]
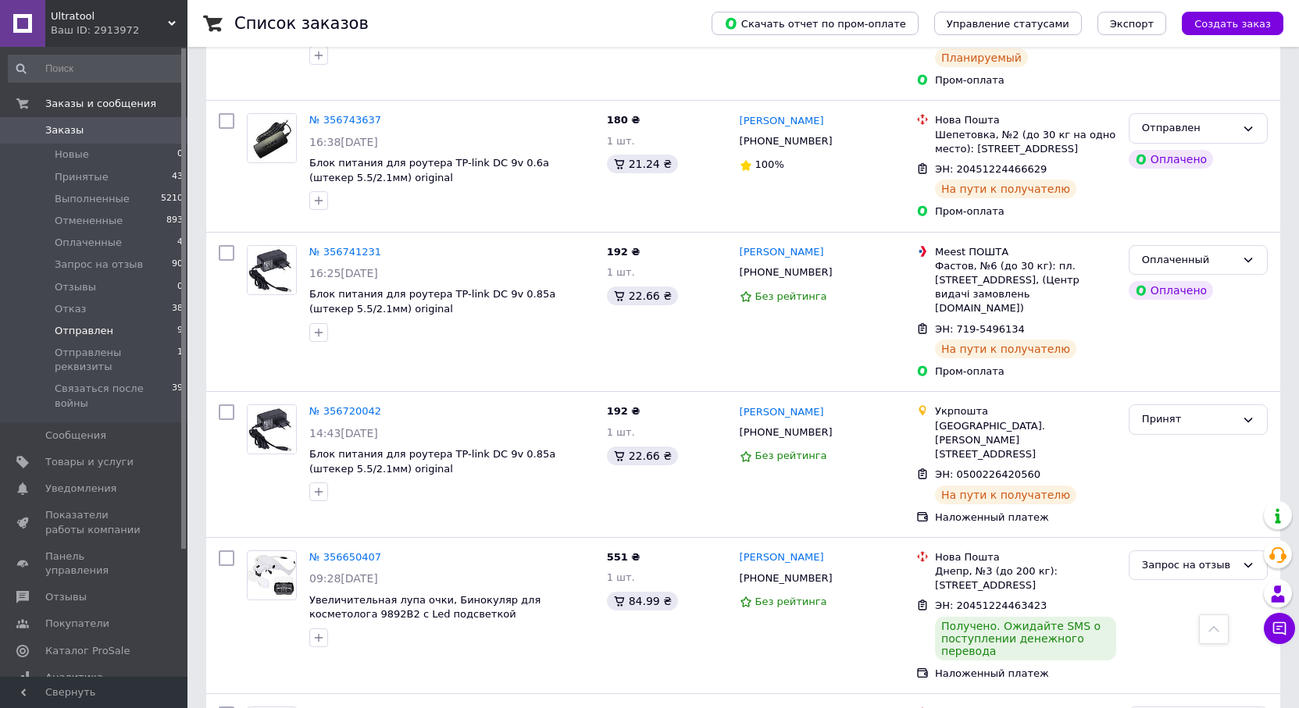
click at [123, 326] on li "Отправлен 9" at bounding box center [96, 331] width 192 height 22
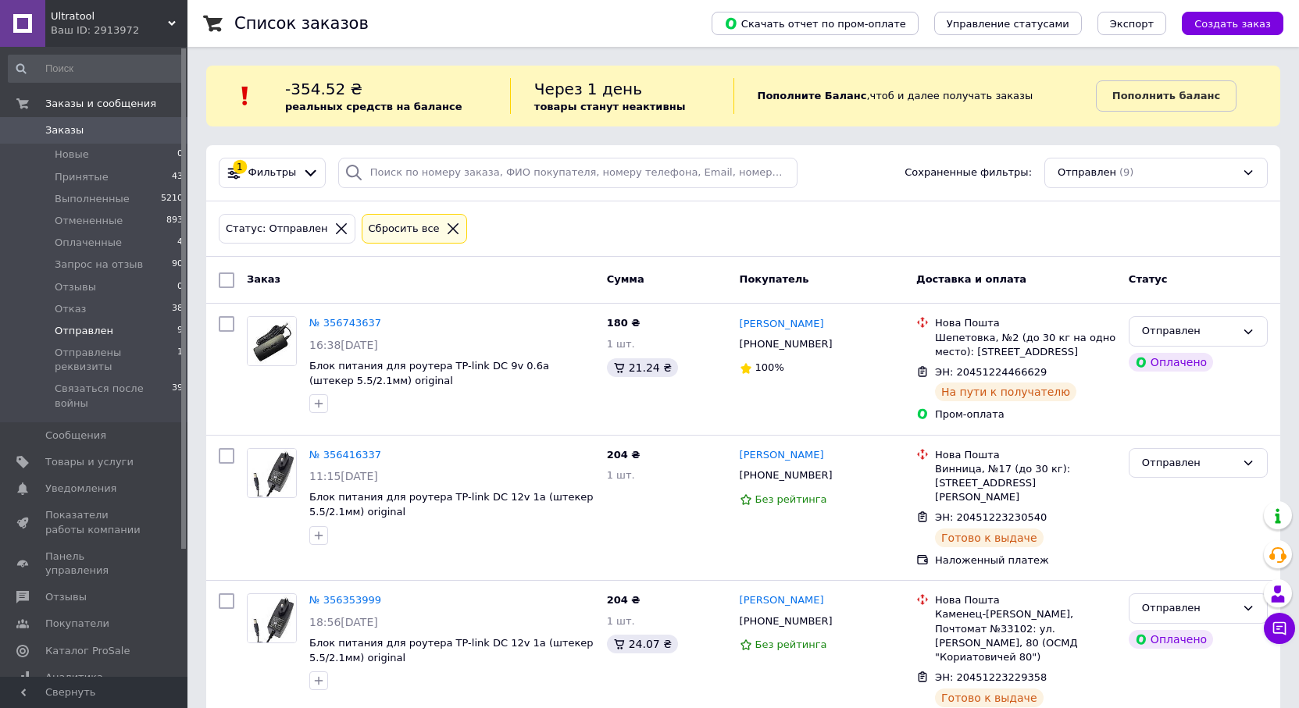
click at [77, 126] on span "Заказы" at bounding box center [64, 130] width 38 height 14
